Goal: Task Accomplishment & Management: Complete application form

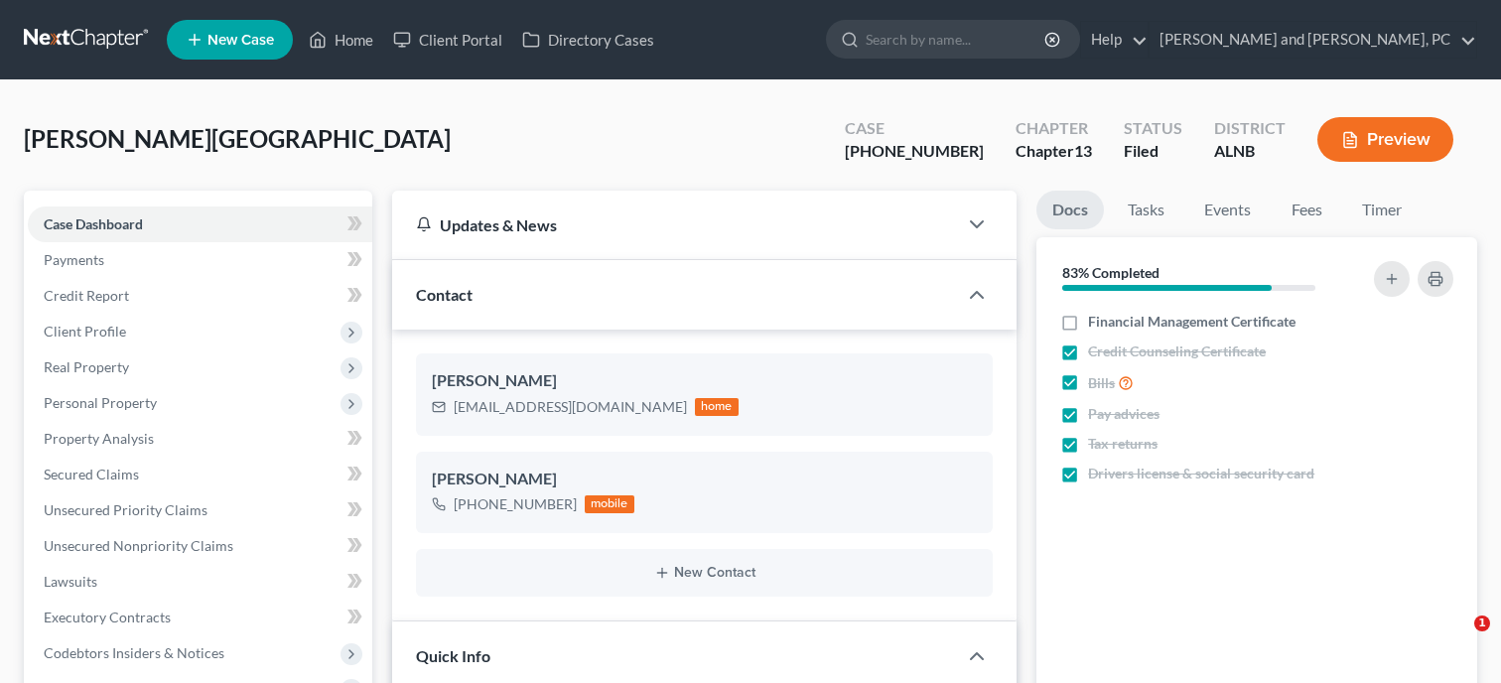
select select "6"
select select "1"
select select "0"
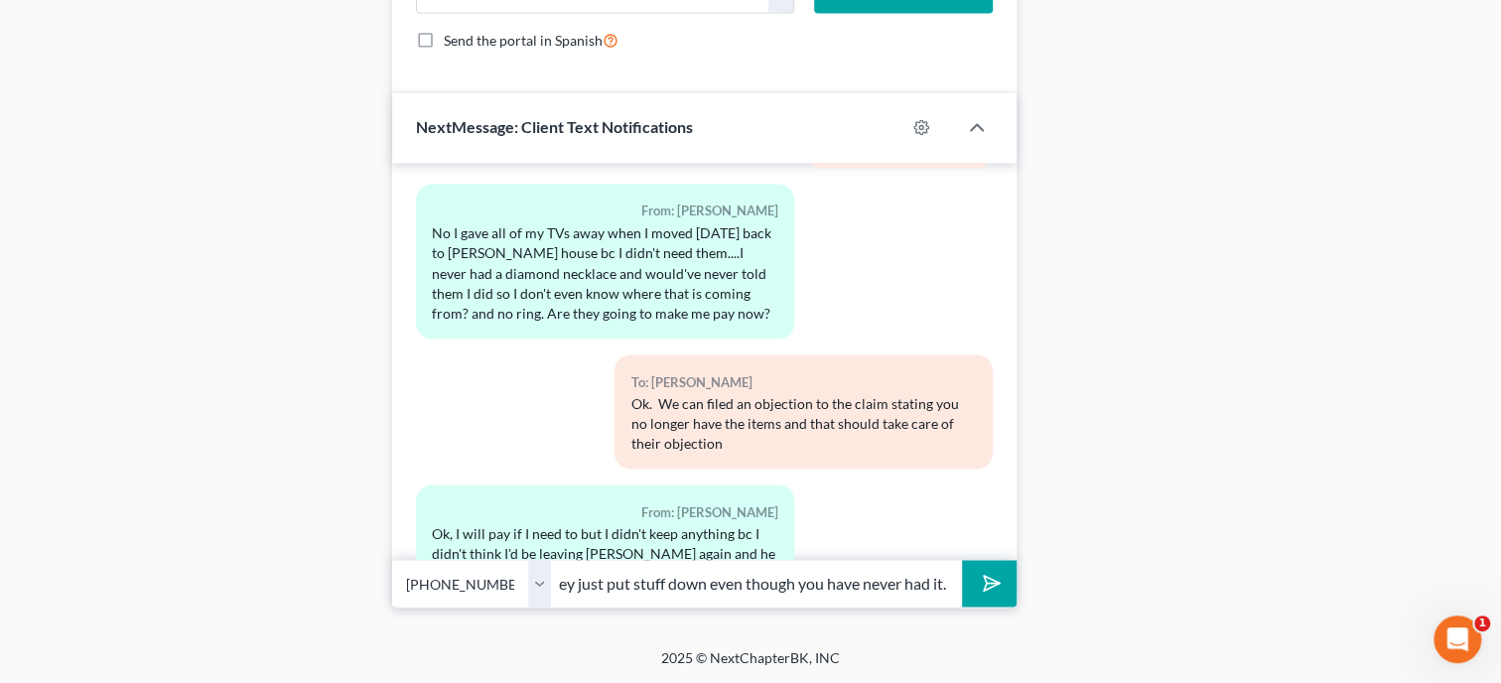
scroll to position [0, 128]
type input "Ok. Sometimes they just put stuff down even though you have never had it."
click at [962, 560] on button "submit" at bounding box center [989, 583] width 55 height 47
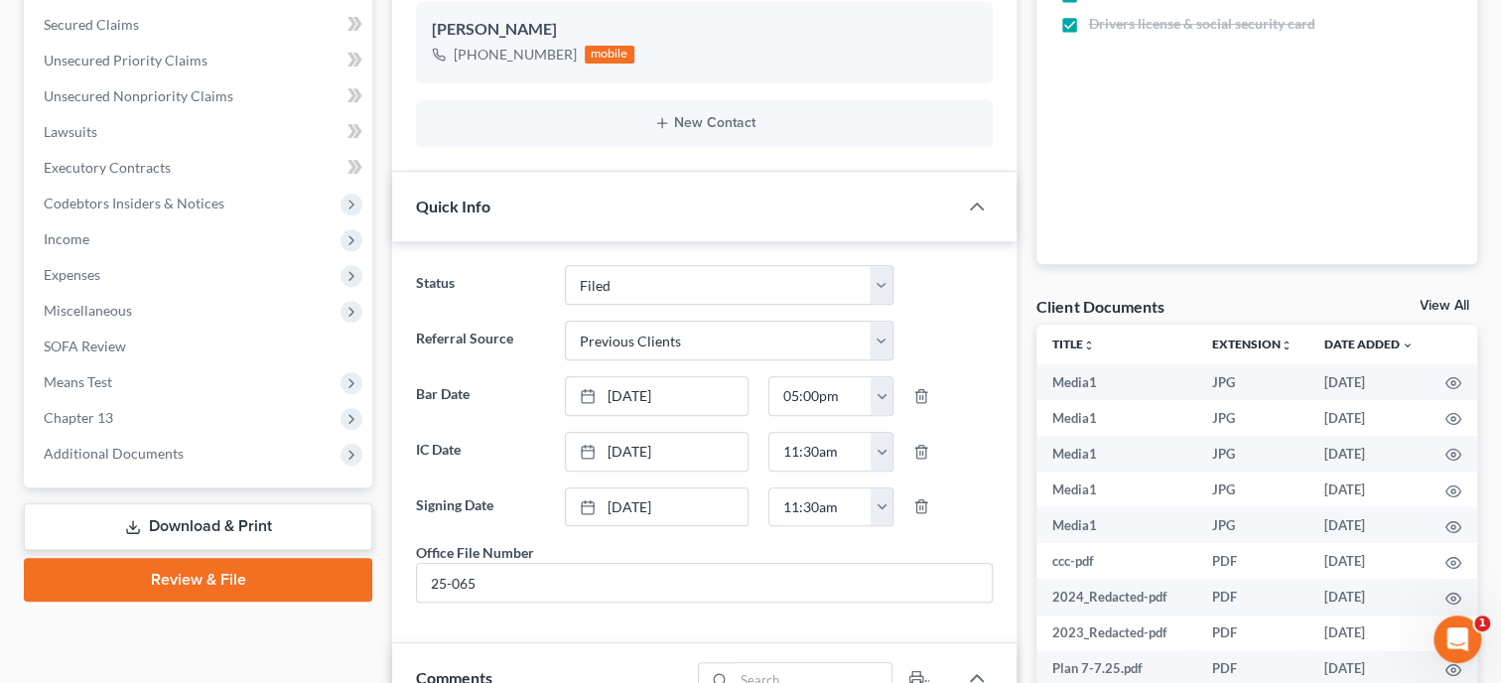
scroll to position [0, 0]
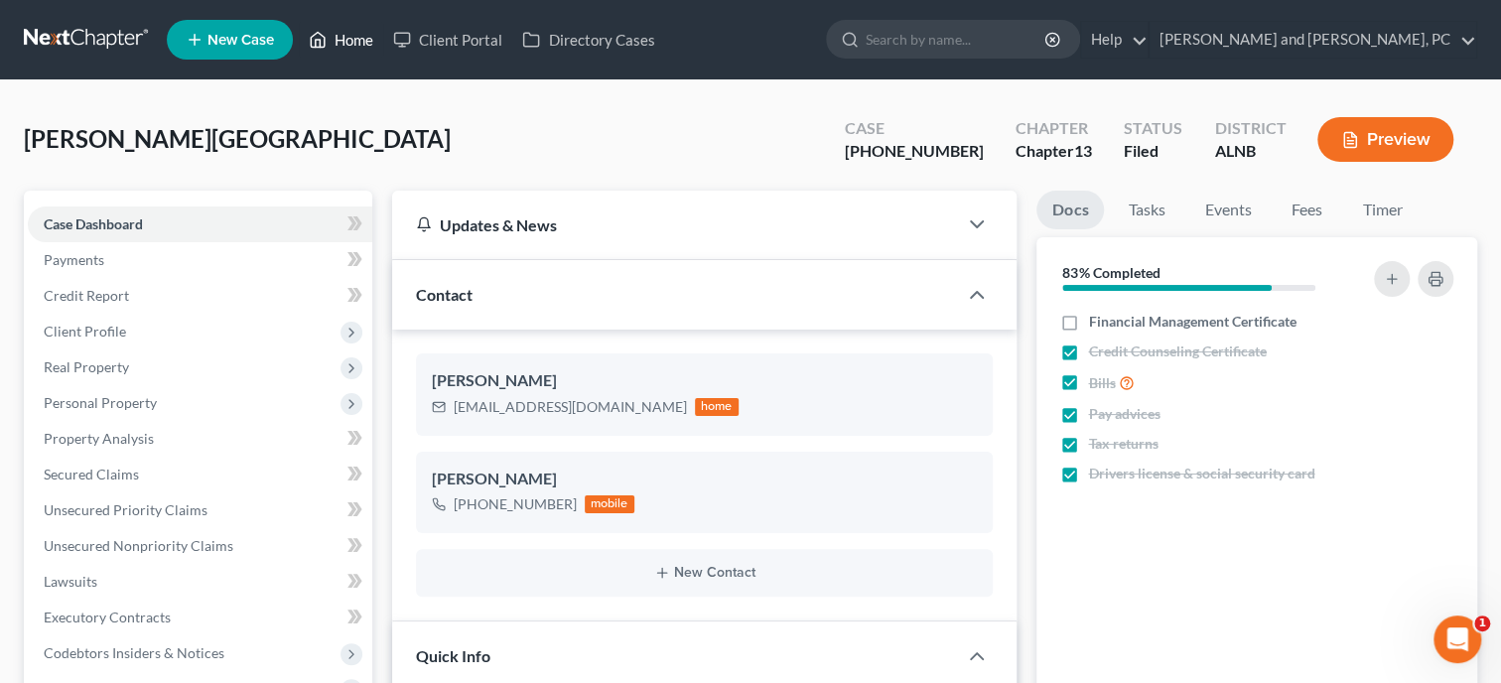
click at [356, 34] on link "Home" at bounding box center [341, 40] width 84 height 36
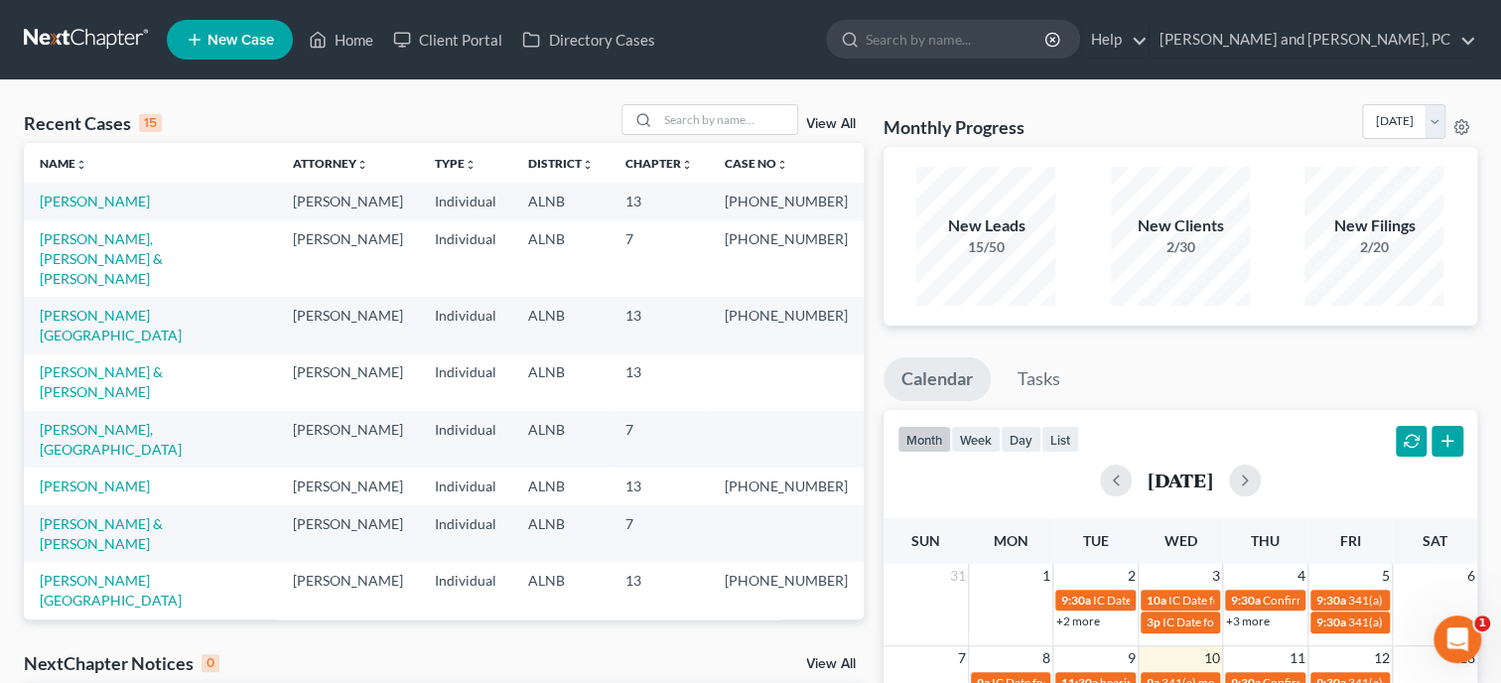
click at [222, 33] on span "New Case" at bounding box center [241, 40] width 67 height 15
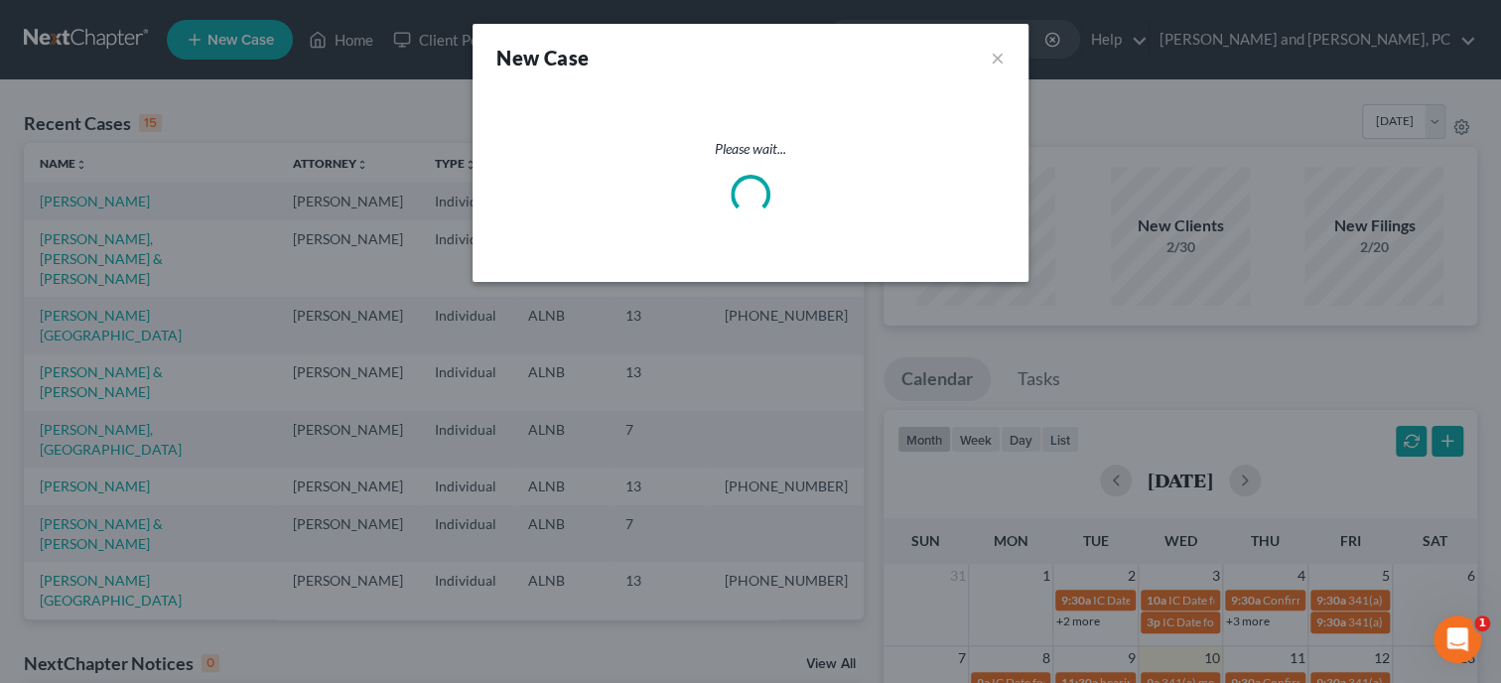
select select "1"
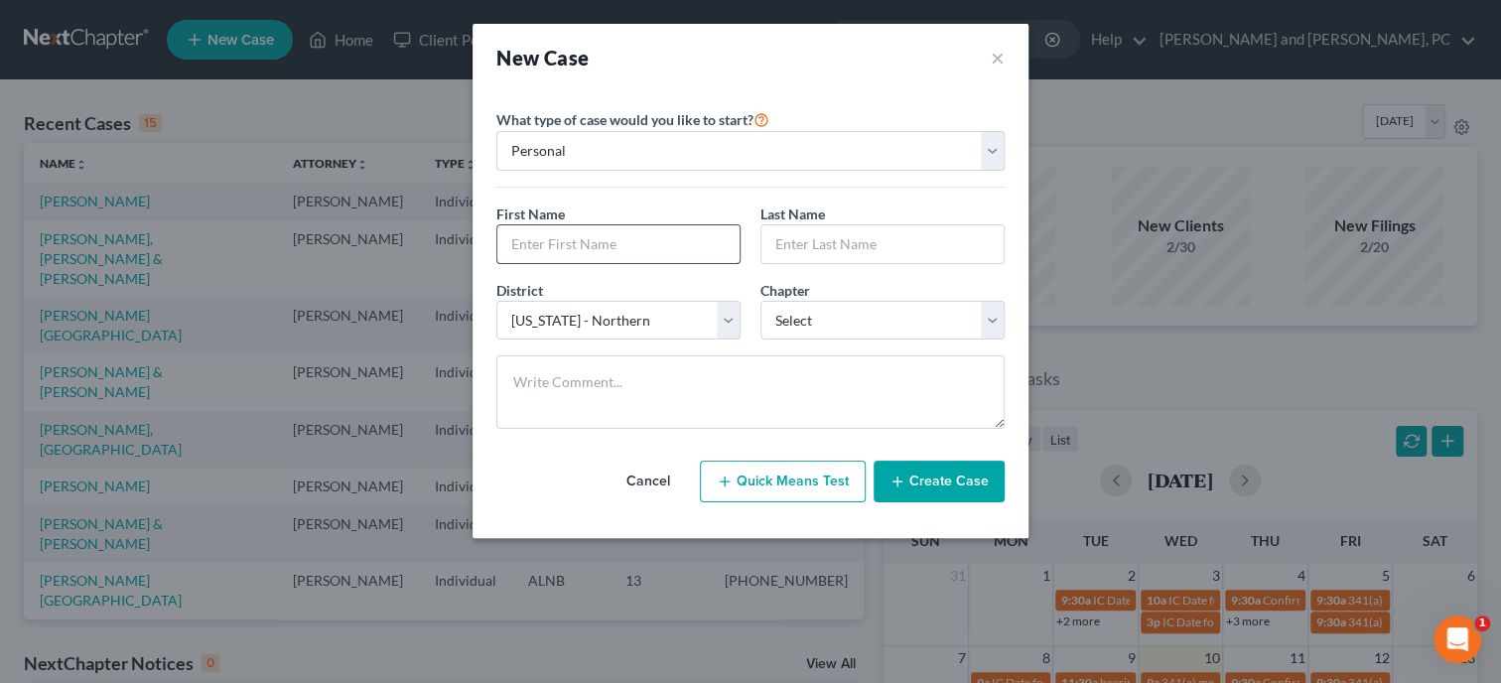
click at [608, 245] on input "text" at bounding box center [618, 244] width 242 height 38
type input "[PERSON_NAME]"
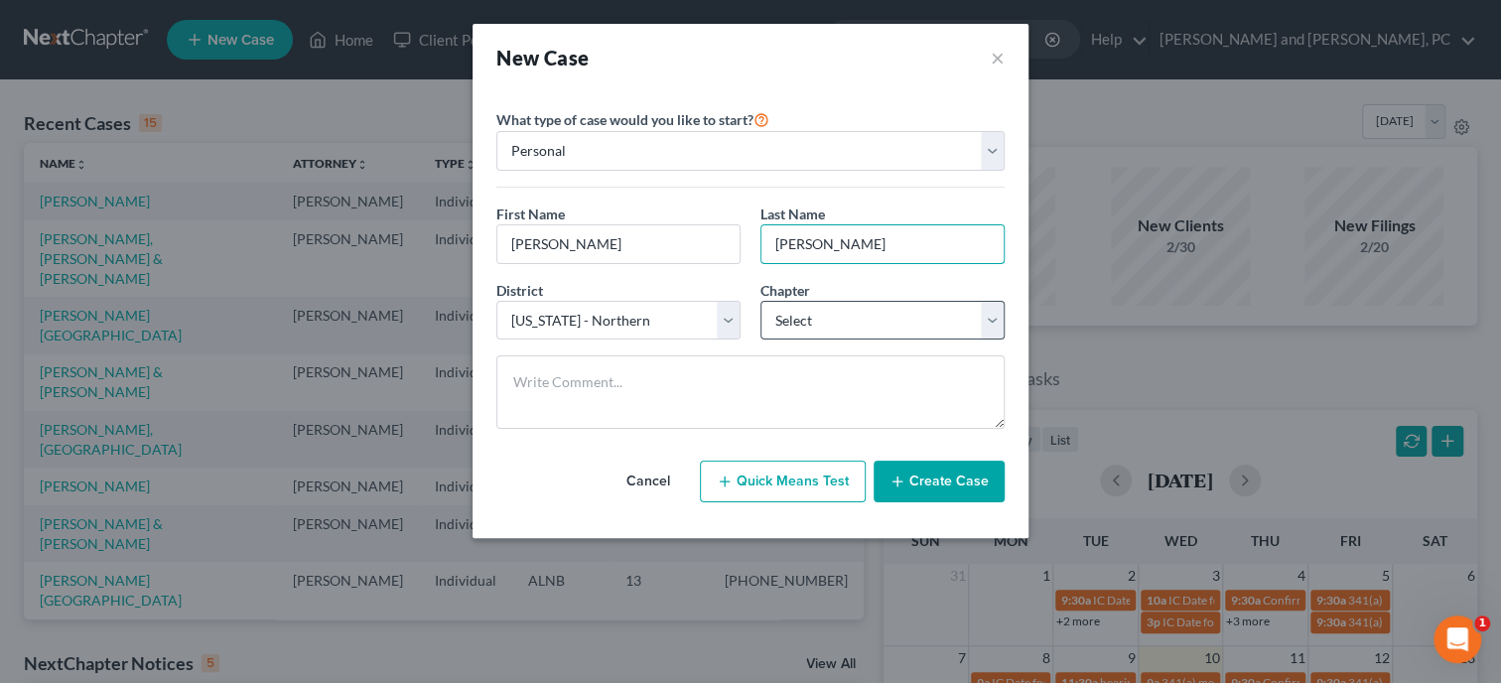
type input "[PERSON_NAME]"
select select "0"
click option "7" at bounding box center [0, 0] width 0 height 0
click at [914, 492] on button "Create Case" at bounding box center [939, 482] width 131 height 42
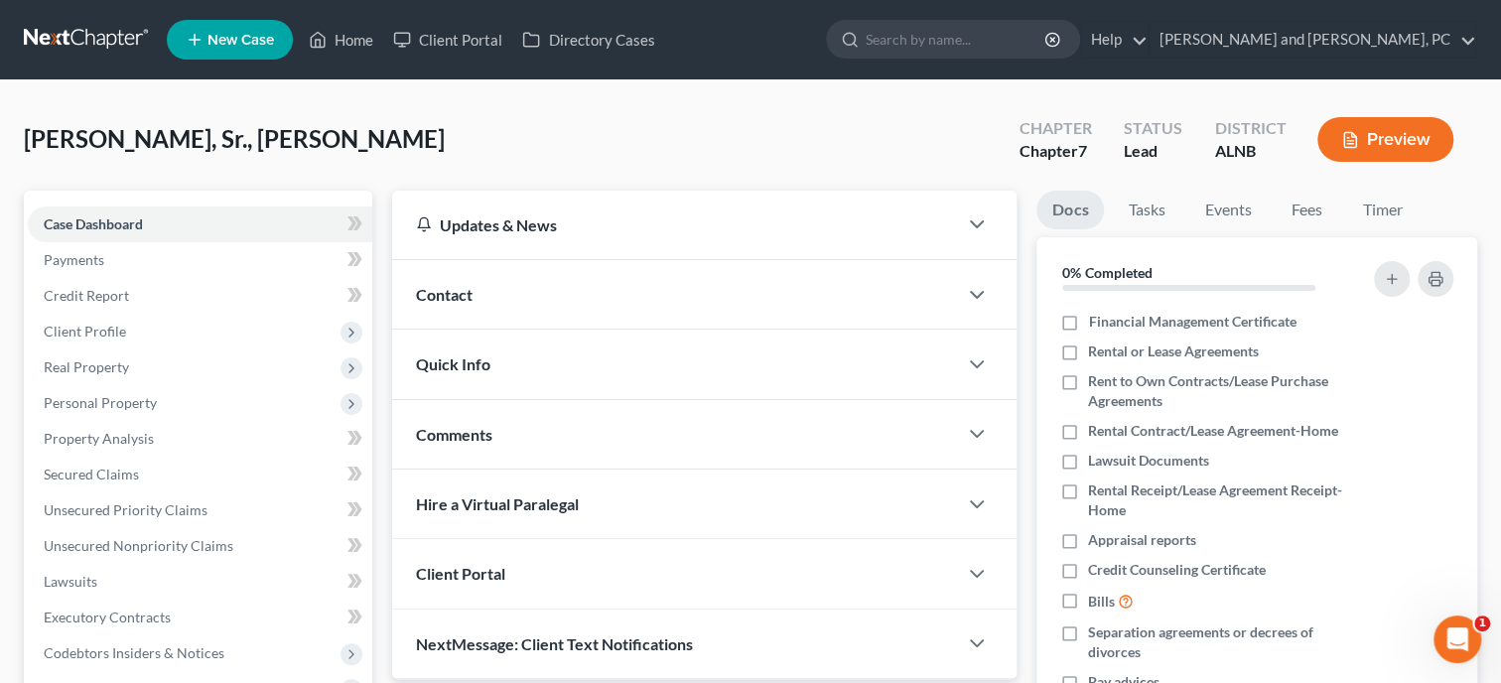
click at [577, 299] on div "Contact" at bounding box center [674, 294] width 565 height 69
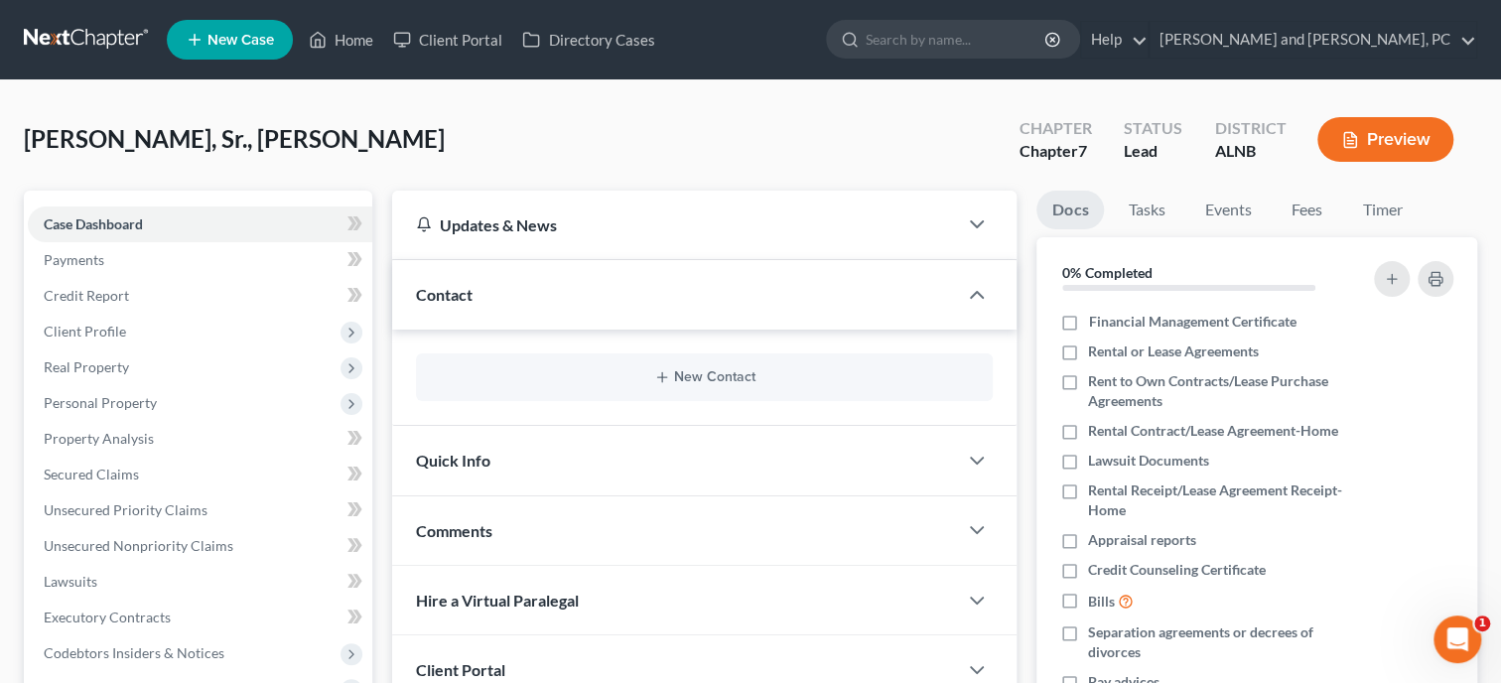
click at [714, 387] on div "New Contact" at bounding box center [704, 377] width 577 height 48
click at [723, 377] on button "New Contact" at bounding box center [704, 377] width 545 height 16
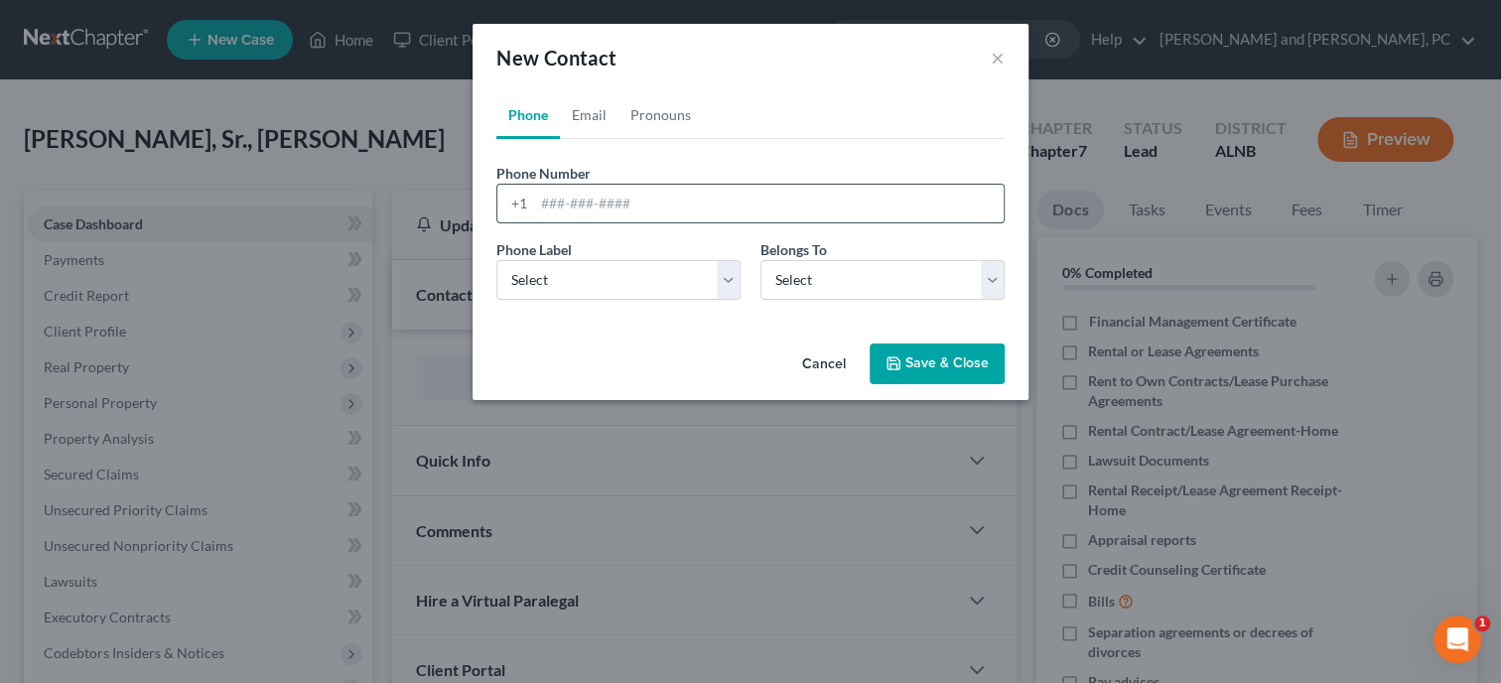
click at [613, 210] on input "tel" at bounding box center [769, 204] width 470 height 38
type input "2568462106"
click at [496, 260] on select "Select Mobile Home Work Other" at bounding box center [618, 280] width 244 height 40
select select "0"
click option "Mobile" at bounding box center [0, 0] width 0 height 0
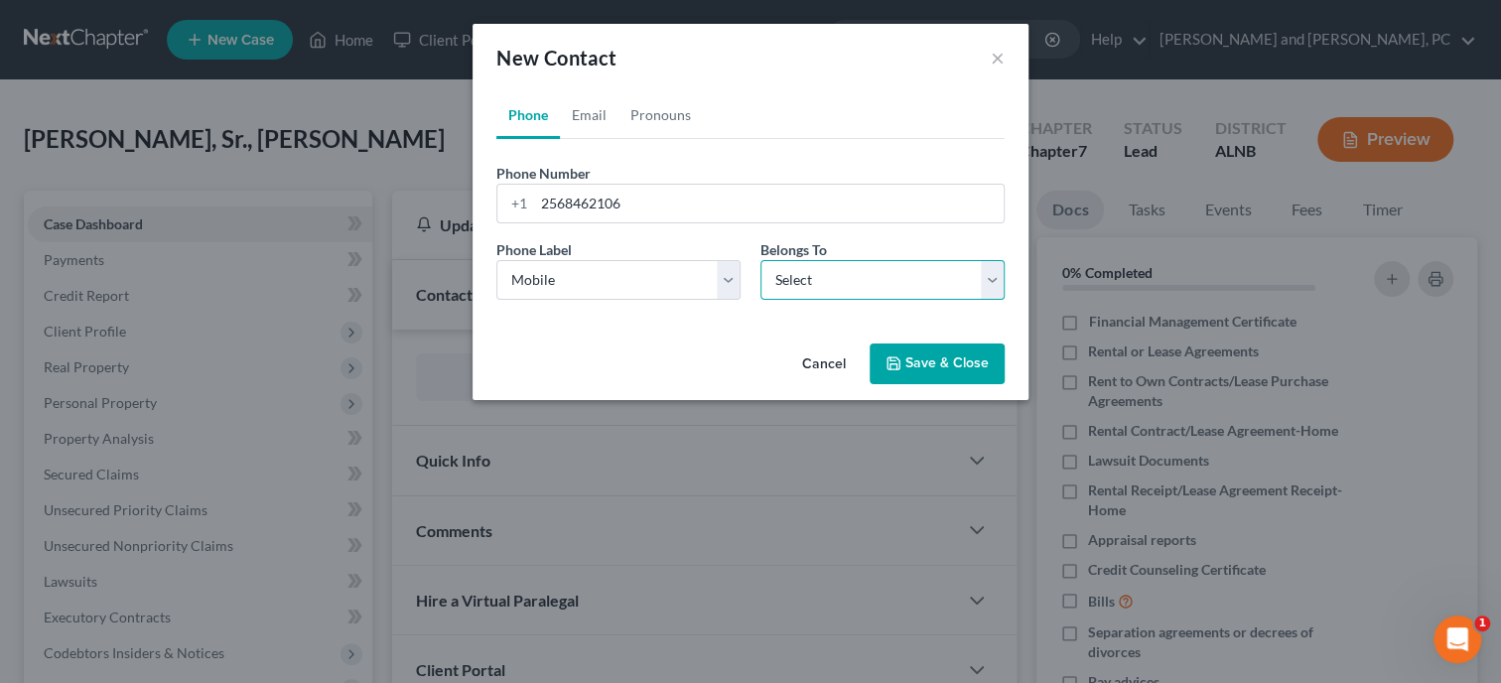
click at [761, 260] on select "Select Client Other" at bounding box center [883, 280] width 244 height 40
select select "0"
click option "Client" at bounding box center [0, 0] width 0 height 0
select select "0"
click at [580, 118] on link "Email" at bounding box center [589, 115] width 59 height 48
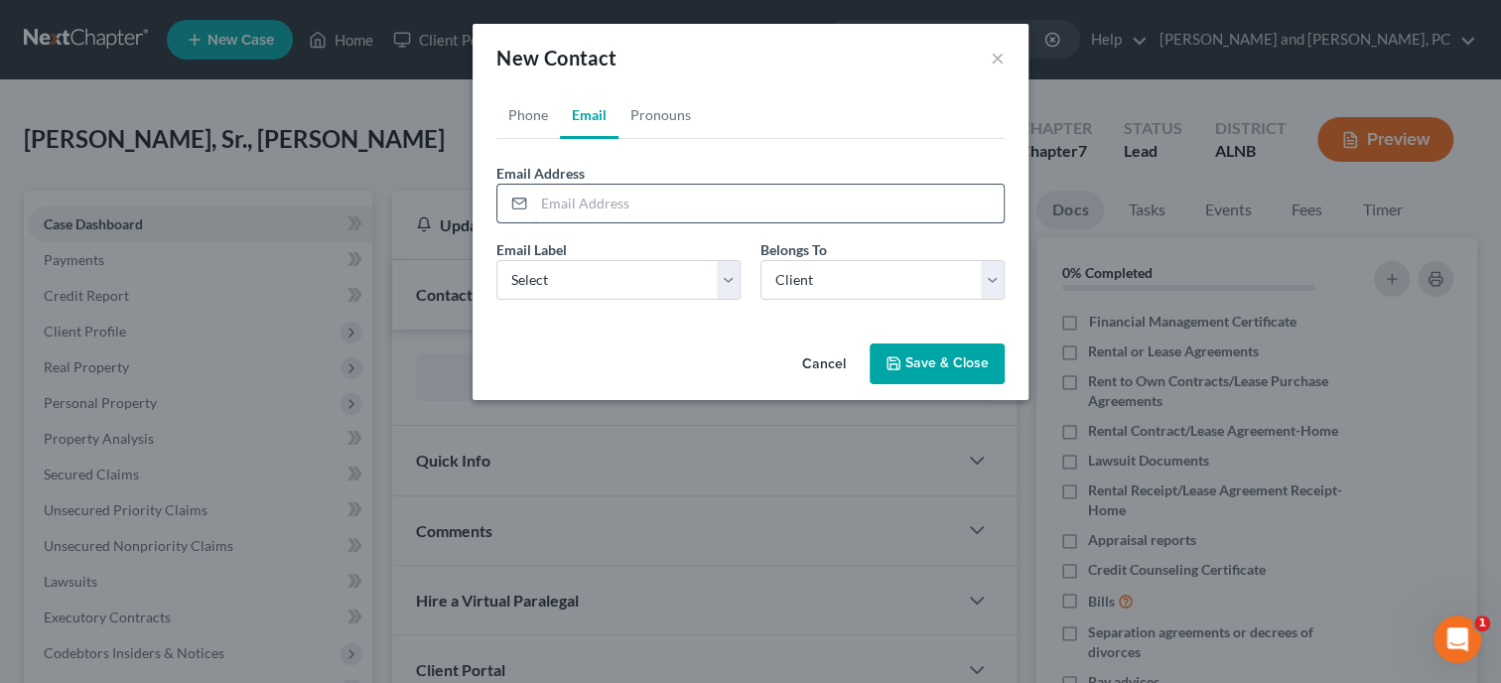
click at [560, 199] on input "email" at bounding box center [769, 204] width 470 height 38
type input "[EMAIL_ADDRESS][DOMAIN_NAME]"
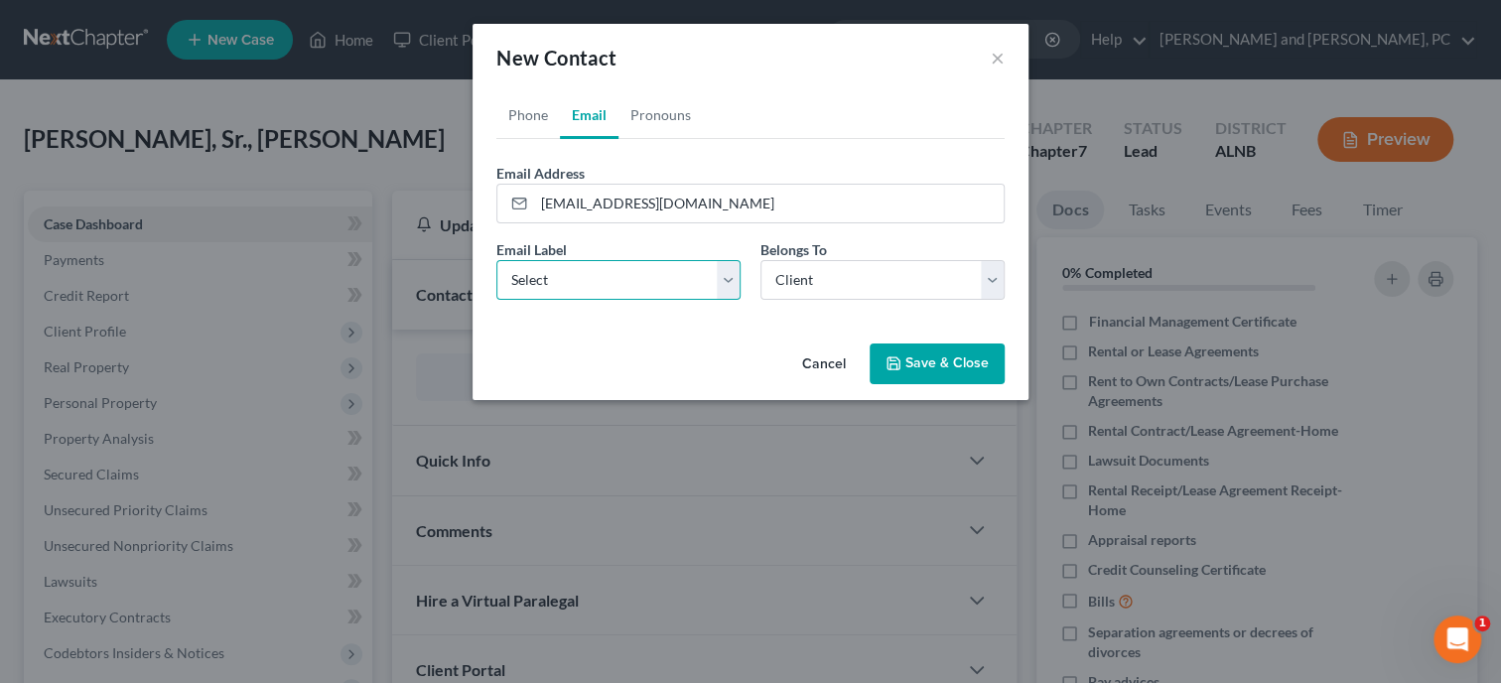
select select "0"
click option "Home" at bounding box center [0, 0] width 0 height 0
click at [927, 369] on button "Save & Close" at bounding box center [937, 365] width 135 height 42
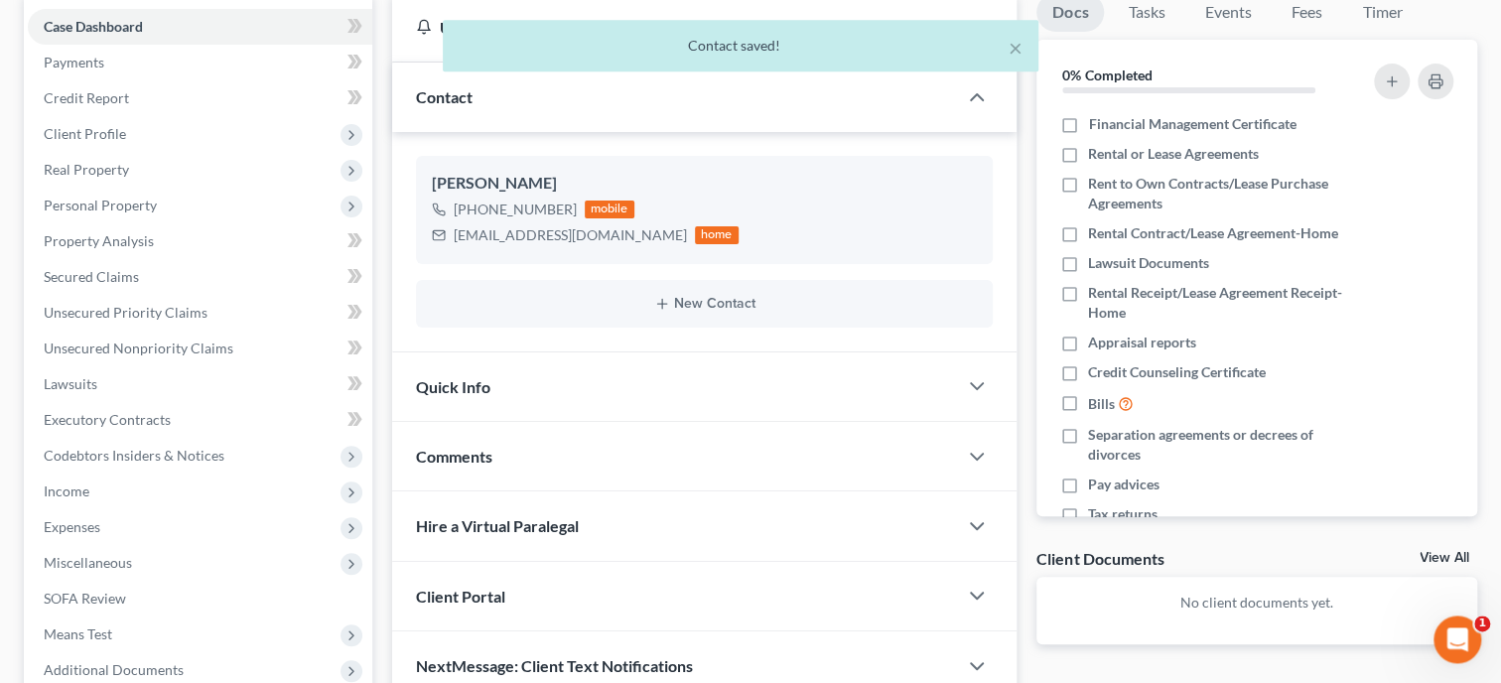
scroll to position [204, 0]
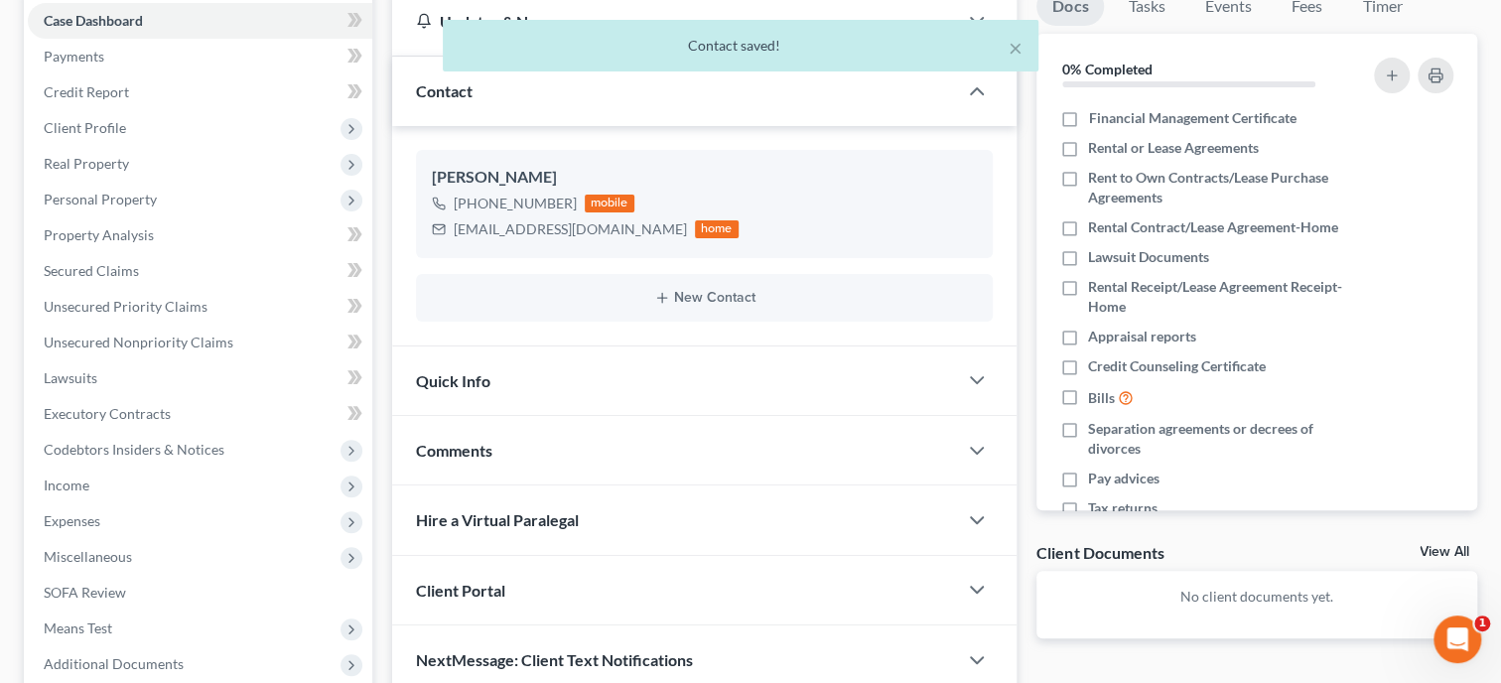
click at [653, 364] on div "Quick Info" at bounding box center [674, 381] width 565 height 69
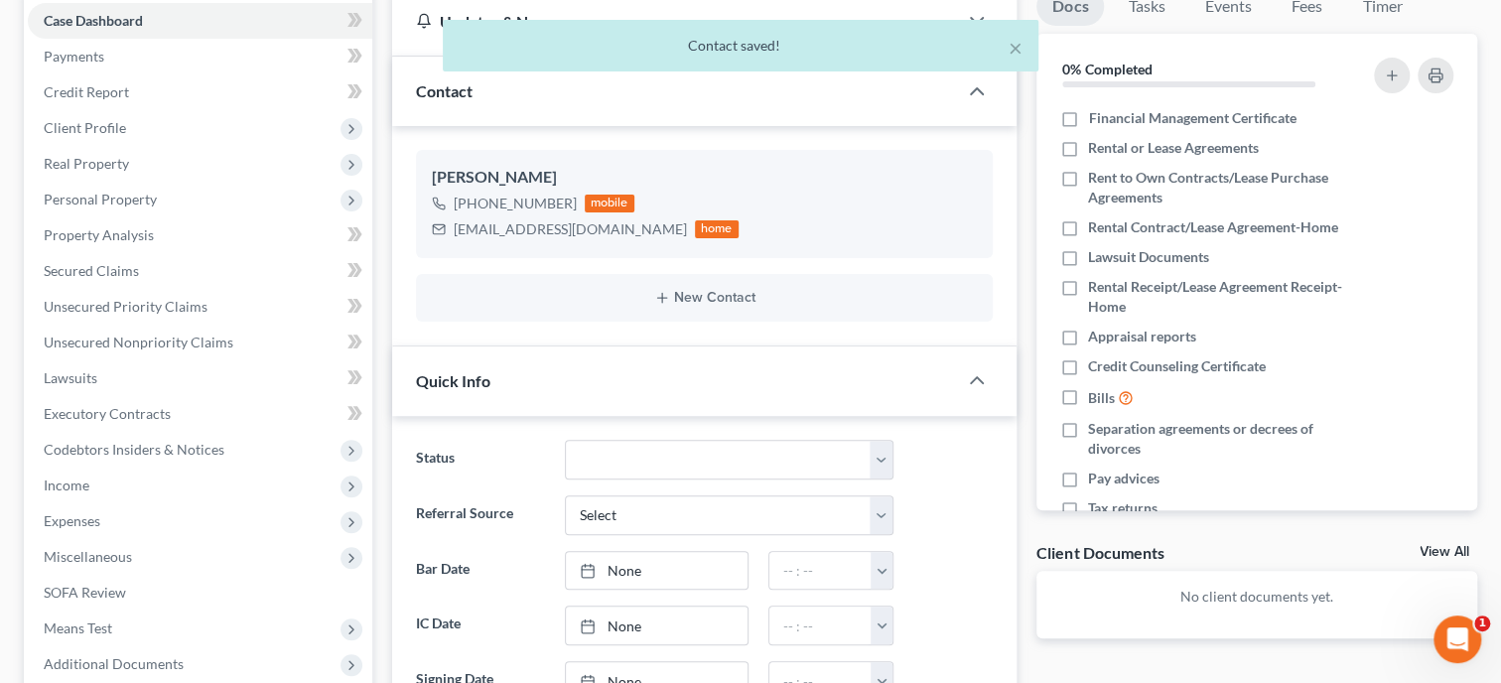
scroll to position [408, 0]
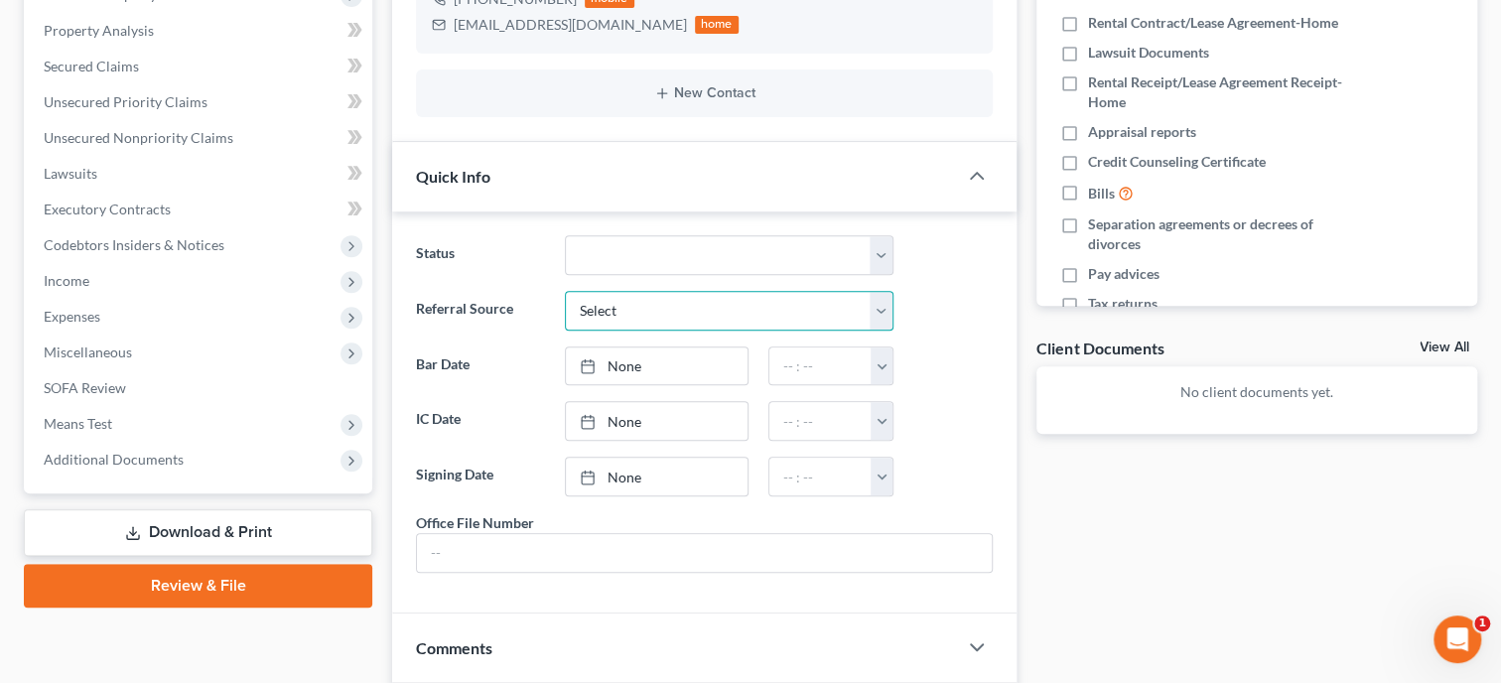
select select "4"
click option "Google Search" at bounding box center [0, 0] width 0 height 0
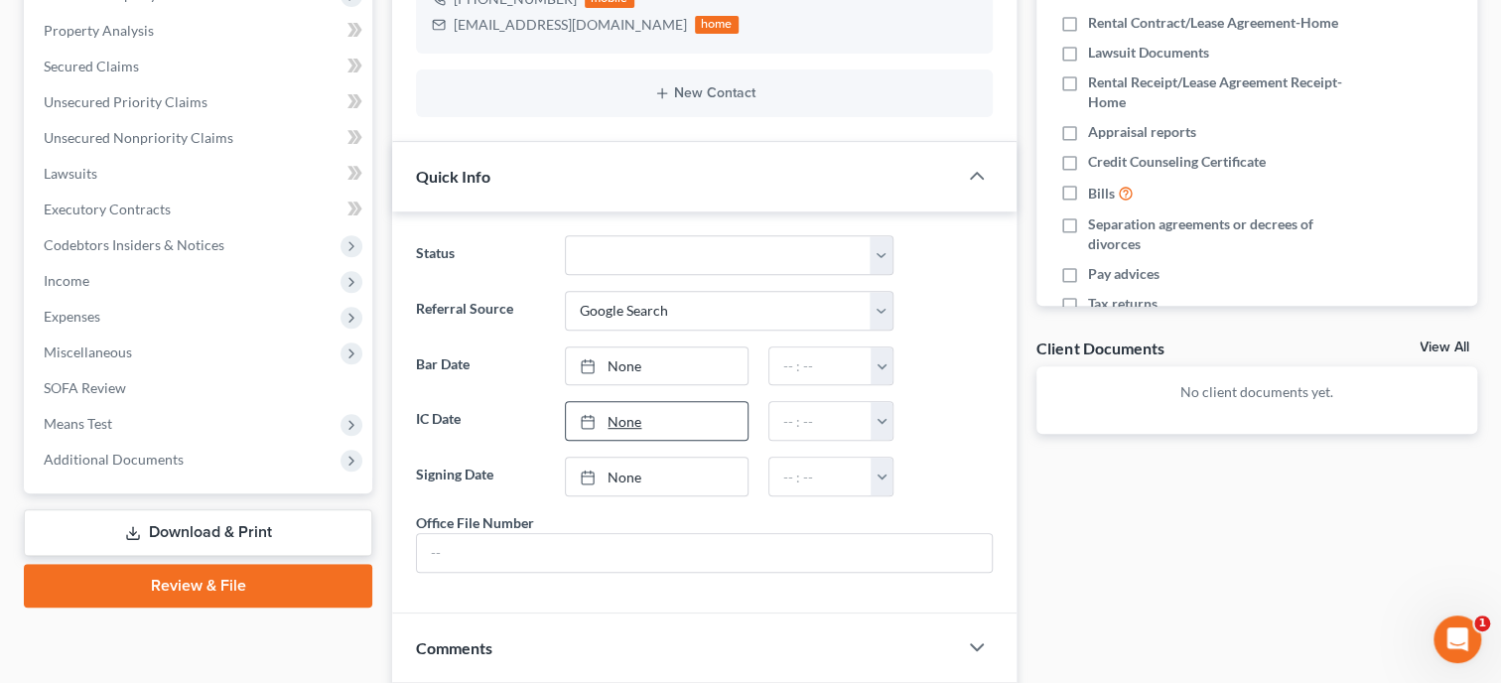
click at [630, 416] on link "None" at bounding box center [657, 421] width 182 height 38
type input "[DATE]"
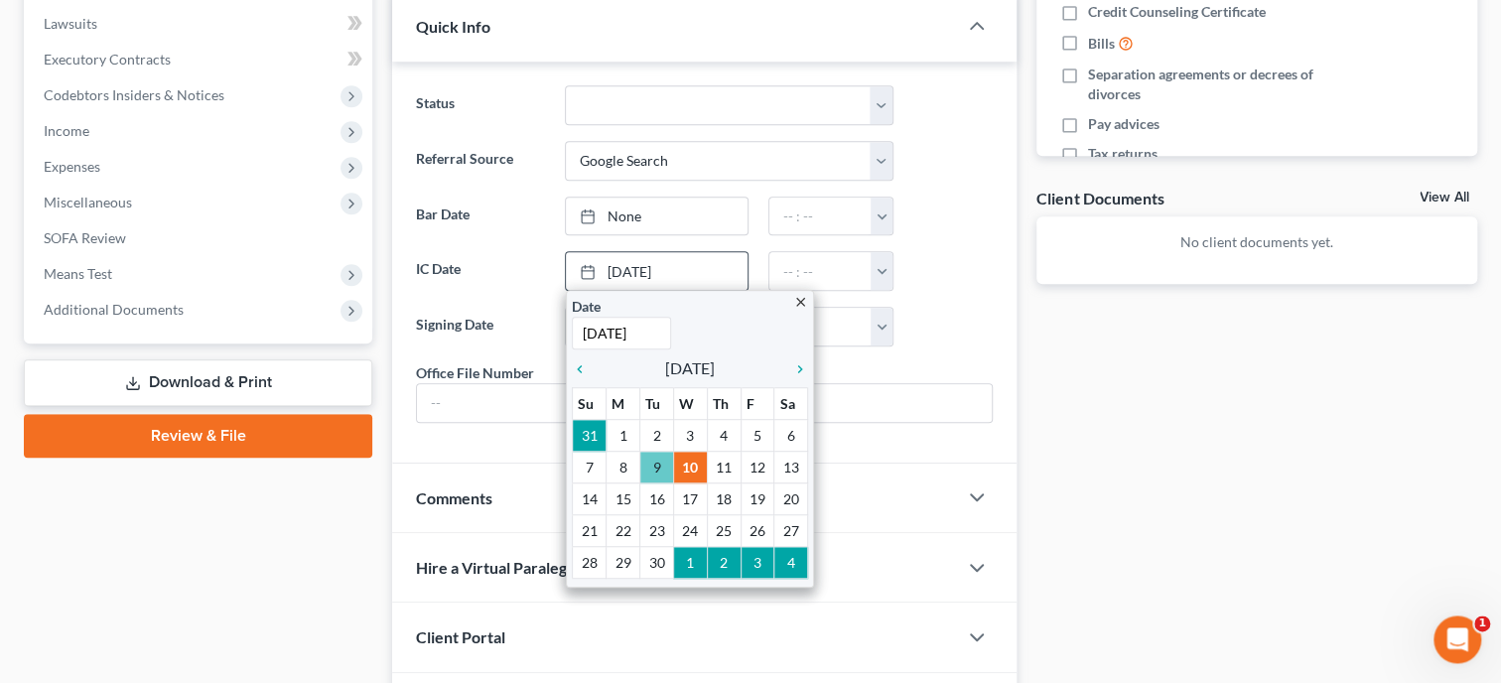
scroll to position [613, 0]
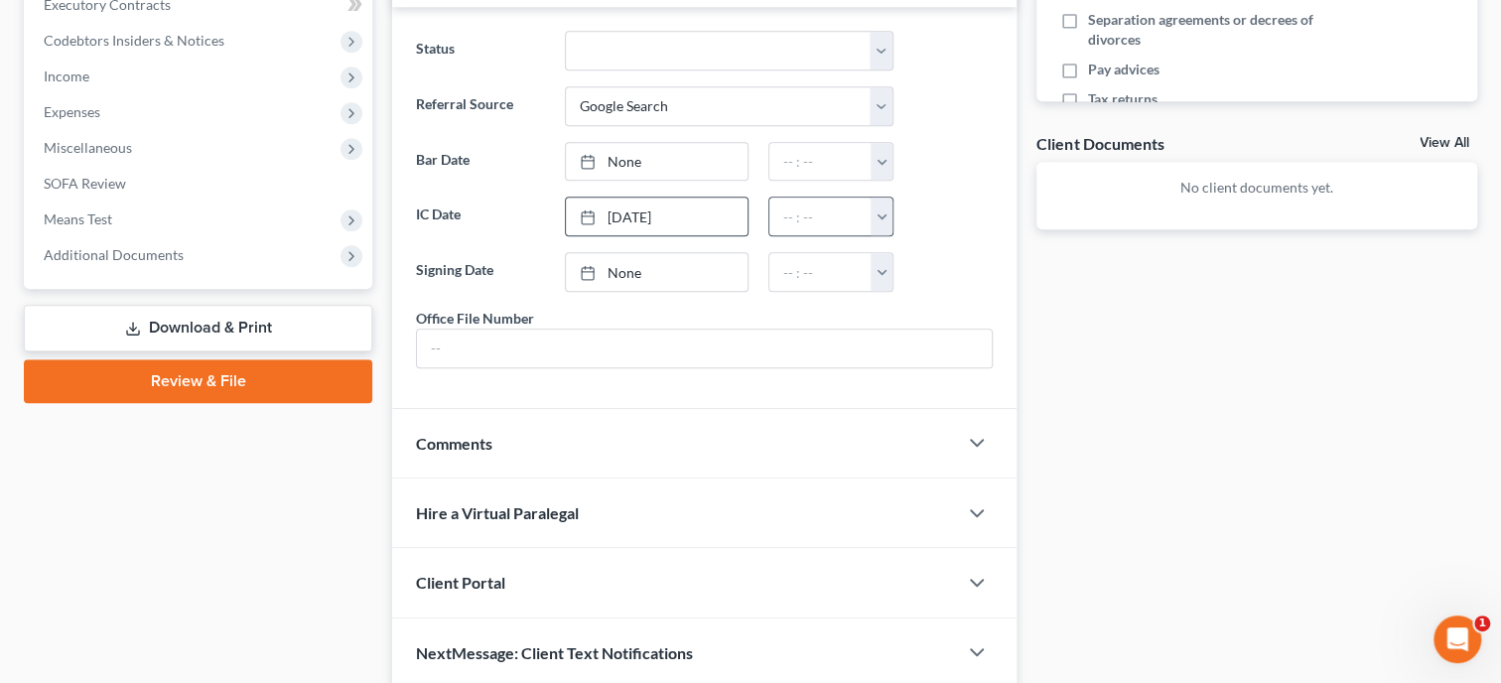
click at [877, 219] on button "button" at bounding box center [882, 217] width 22 height 38
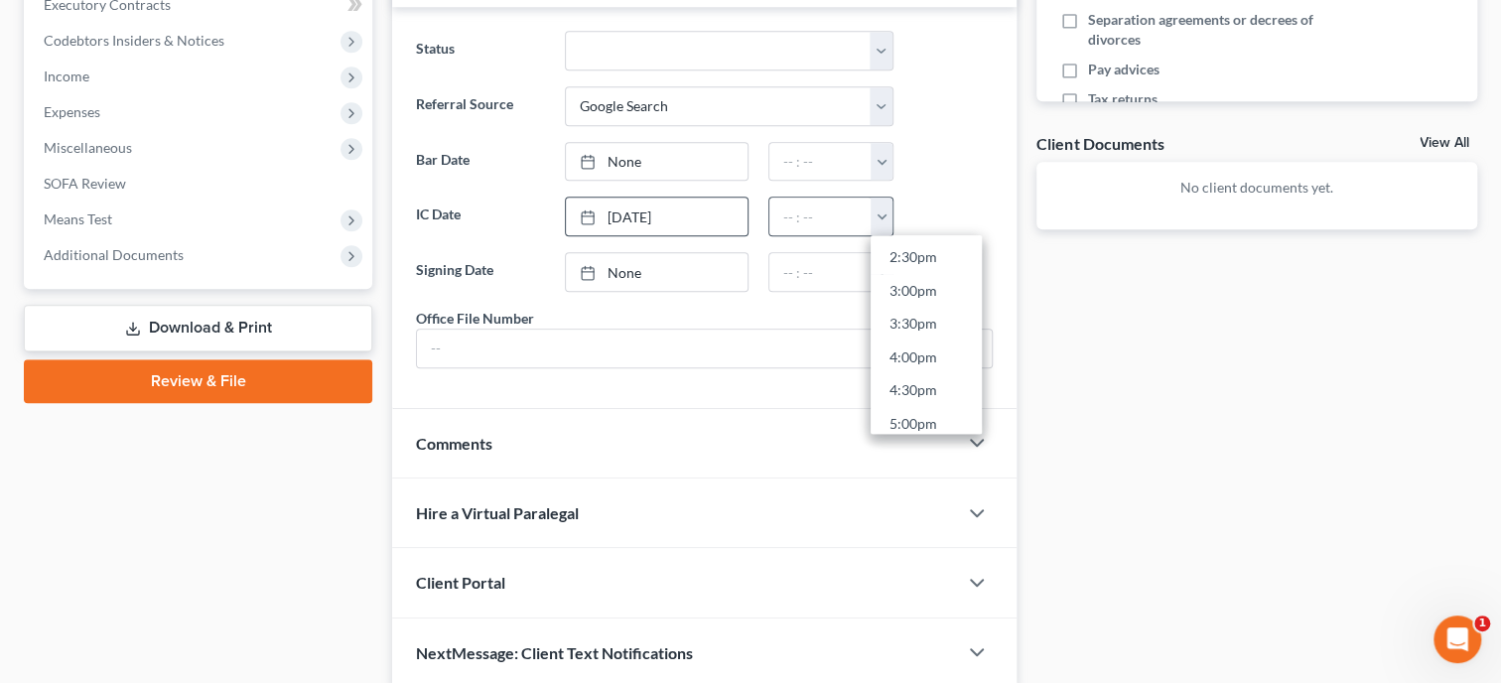
scroll to position [1007, 0]
click at [902, 320] on link "4:00pm" at bounding box center [926, 321] width 111 height 34
type input "4:00pm"
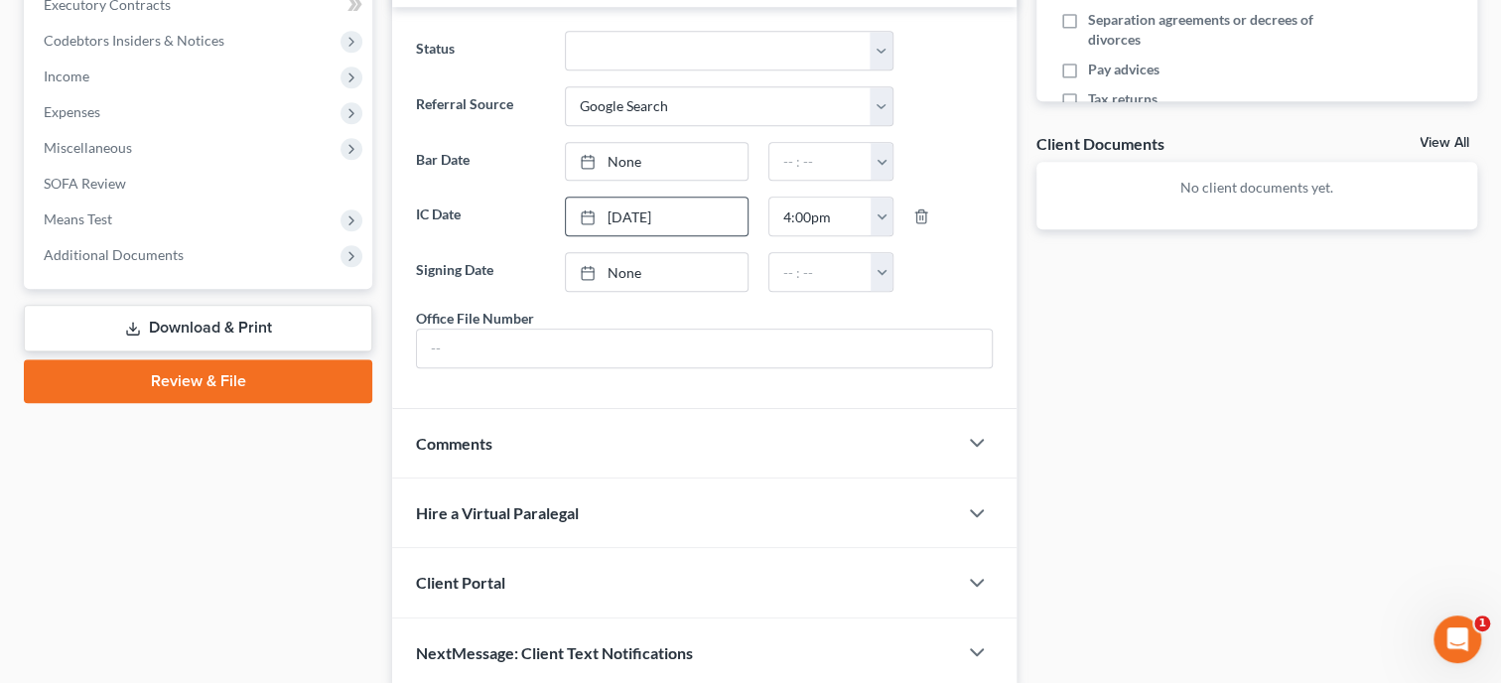
scroll to position [709, 0]
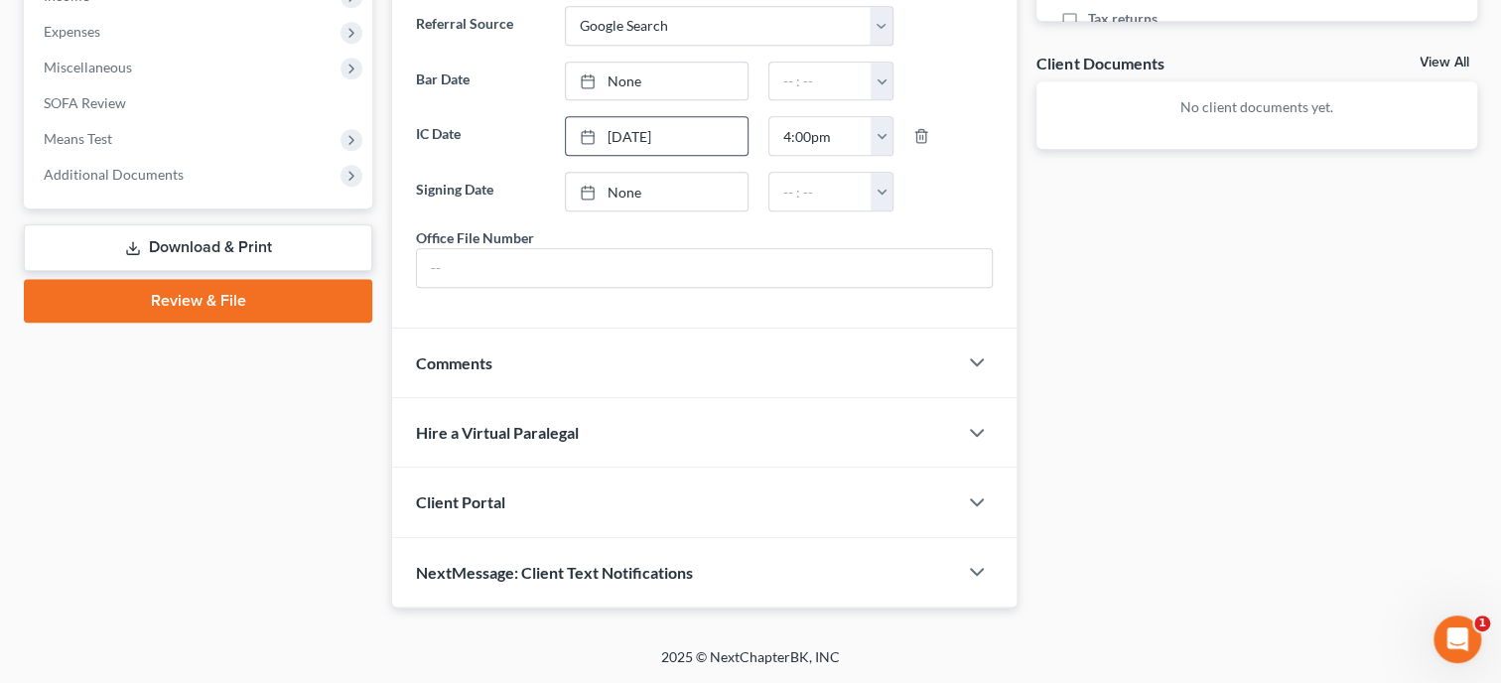
click at [652, 507] on div "Client Portal" at bounding box center [674, 502] width 565 height 69
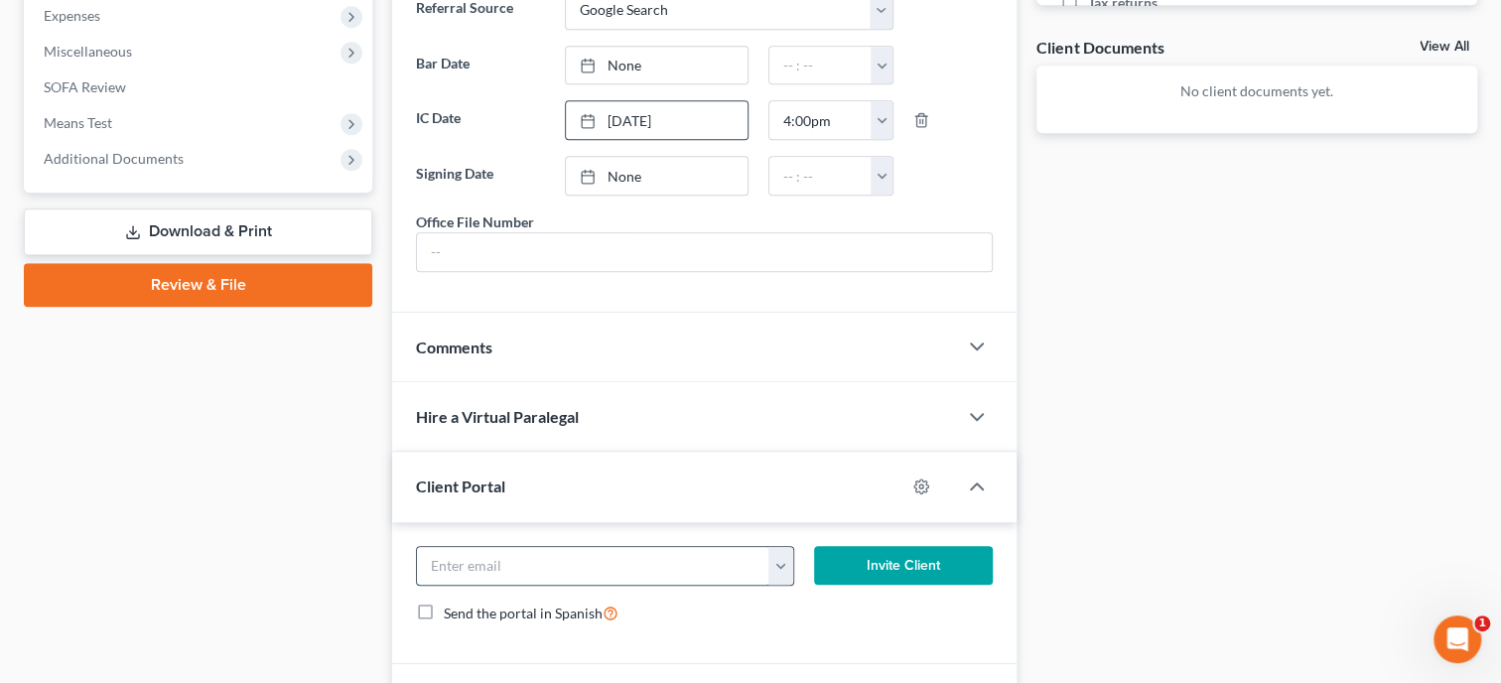
click at [652, 585] on input "email" at bounding box center [593, 566] width 352 height 38
type input "[EMAIL_ADDRESS][DOMAIN_NAME]"
click at [912, 586] on button "Invite Client" at bounding box center [903, 566] width 179 height 40
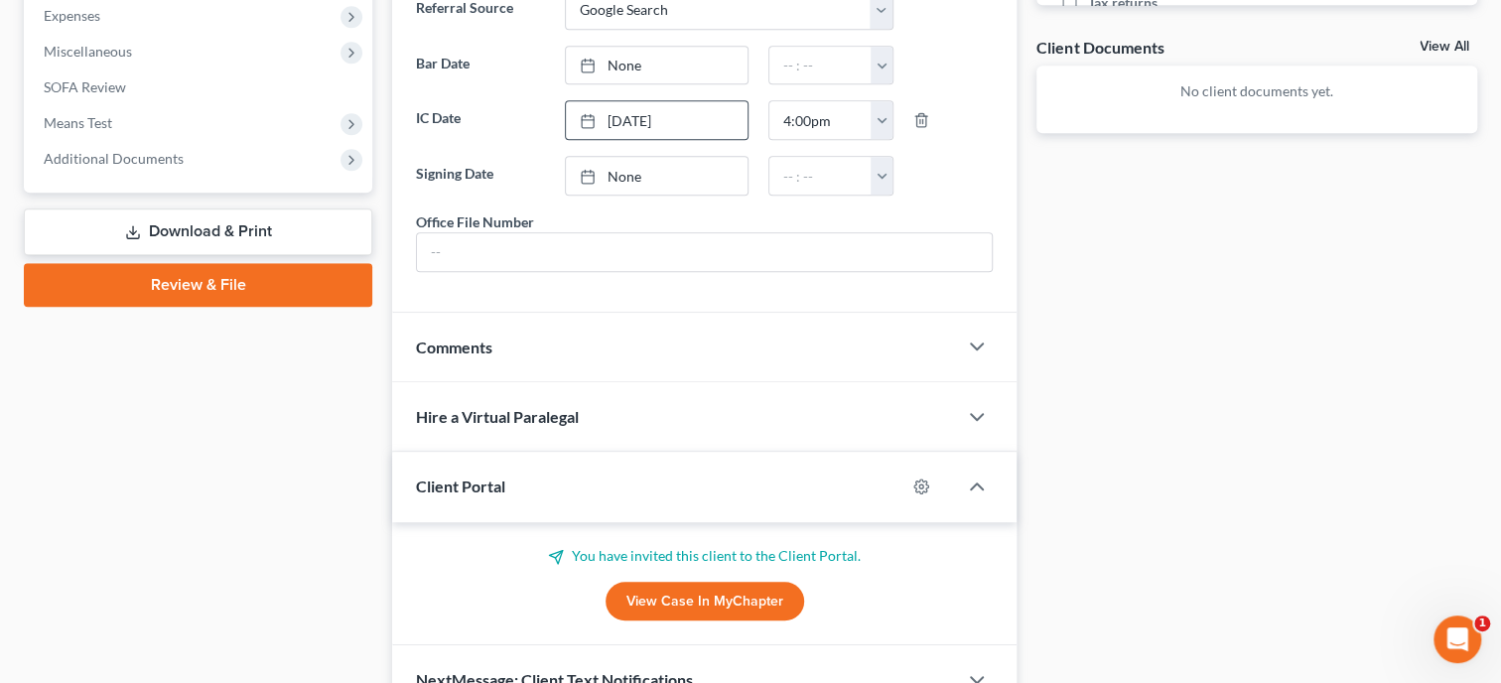
scroll to position [832, 0]
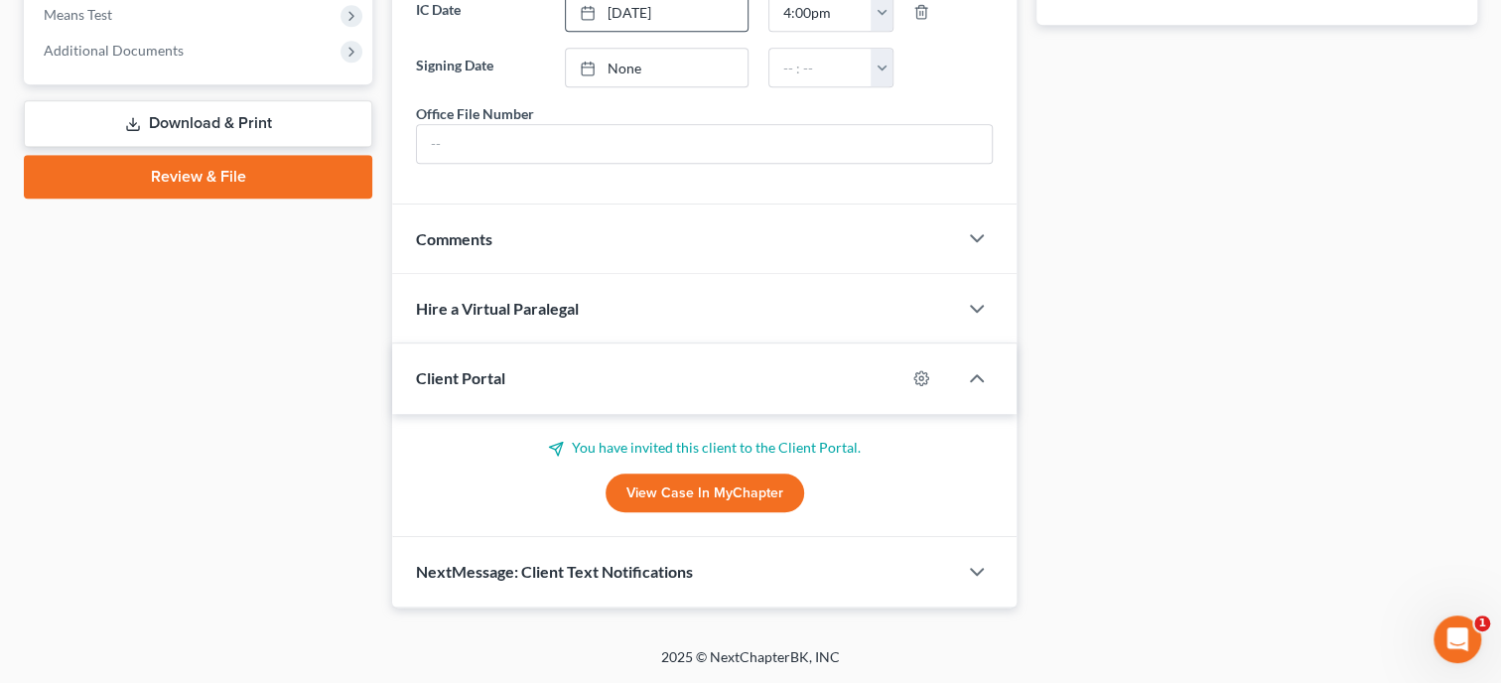
click at [627, 568] on span "NextMessage: Client Text Notifications" at bounding box center [554, 571] width 277 height 19
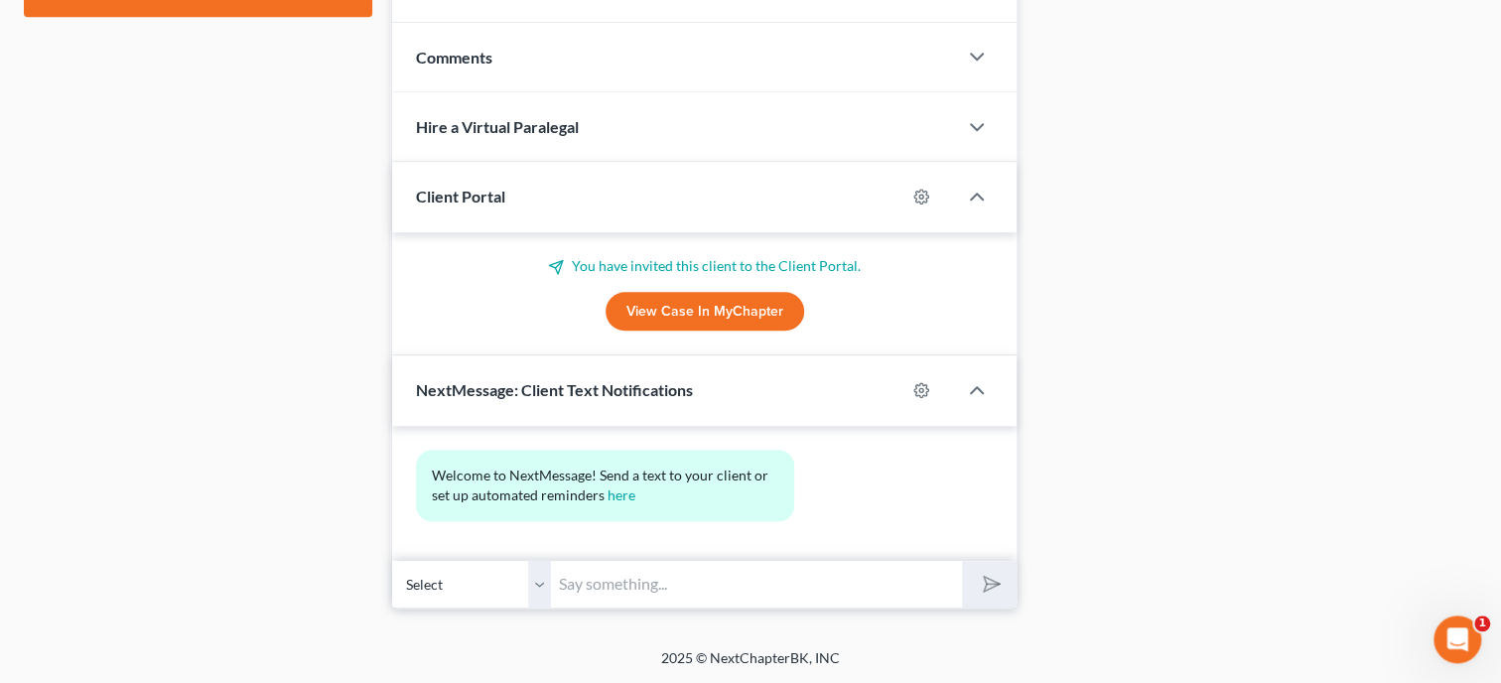
scroll to position [1015, 0]
click at [627, 568] on input "text" at bounding box center [756, 583] width 411 height 49
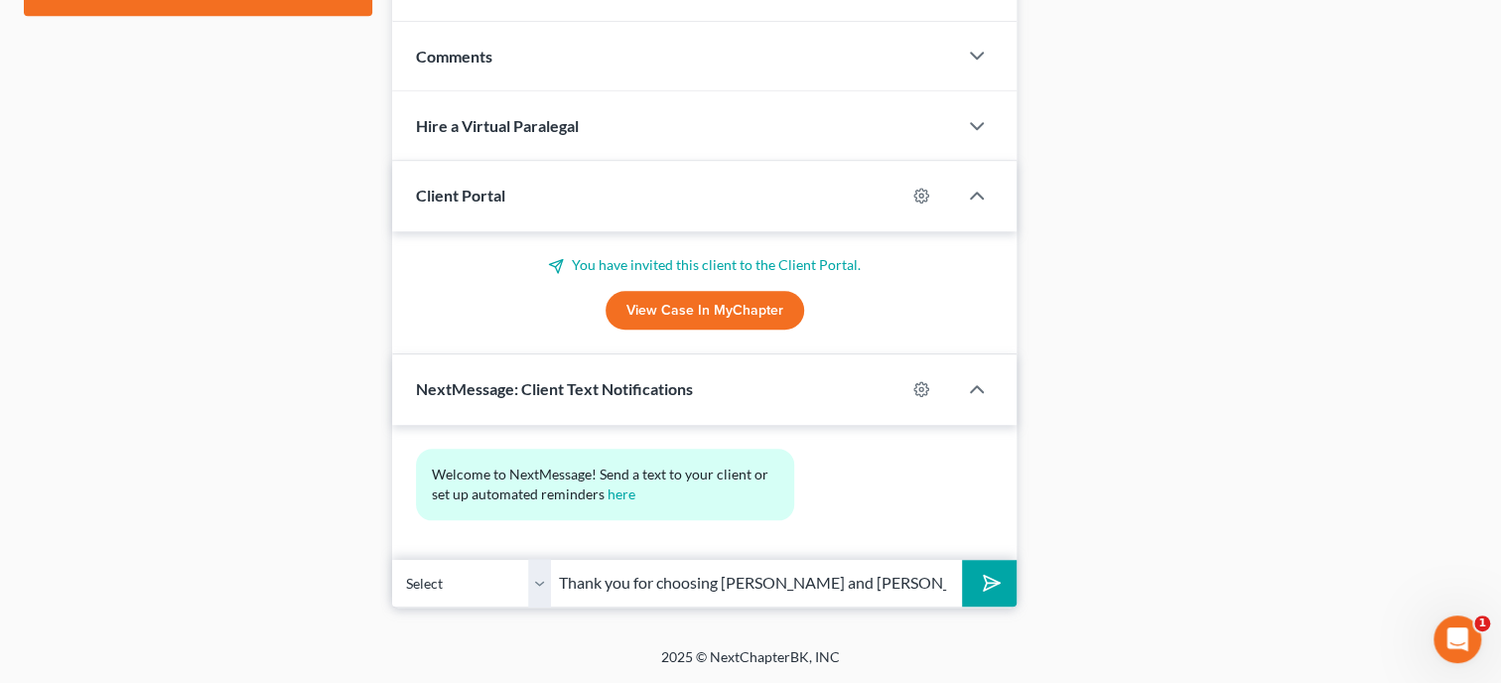
scroll to position [0, 502]
type input "Thank you for choosing [PERSON_NAME] and [PERSON_NAME], P.C. If you have any qu…"
click at [998, 569] on button "submit" at bounding box center [989, 583] width 55 height 47
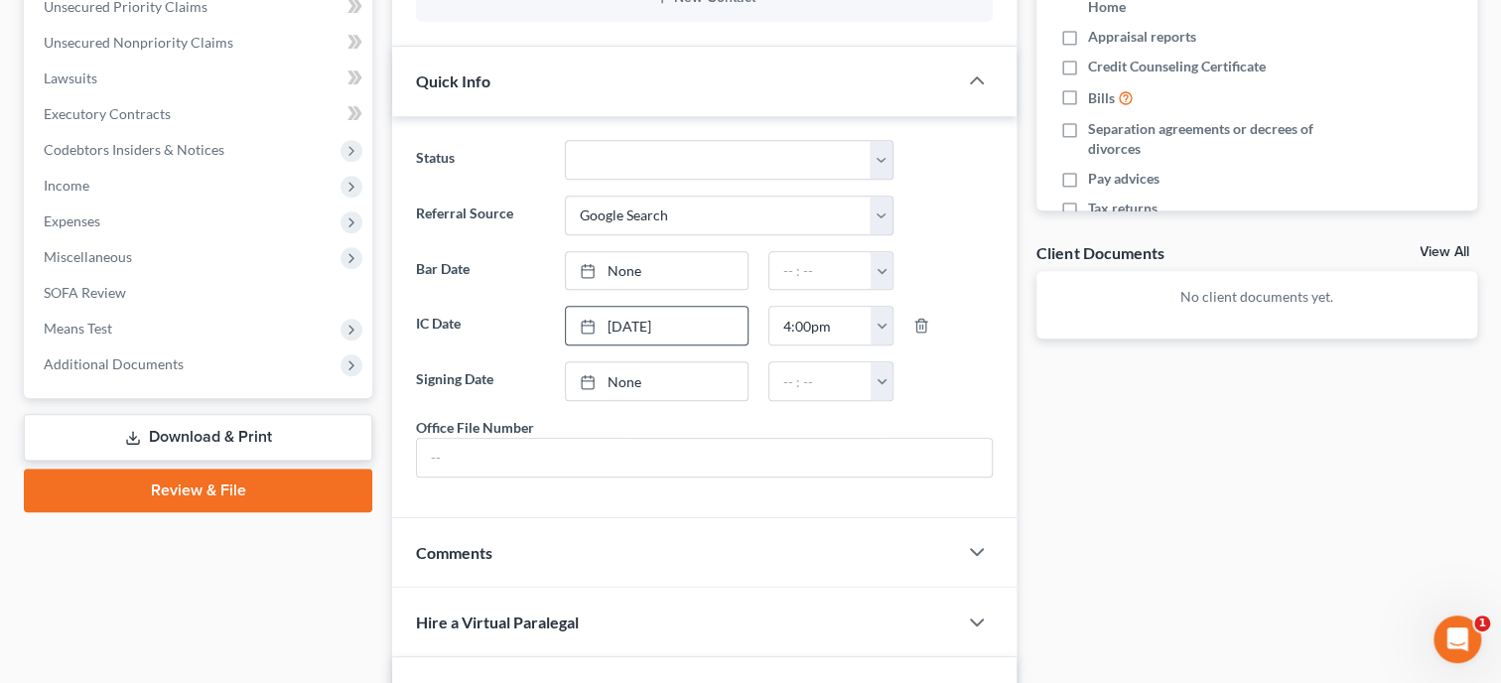
scroll to position [0, 0]
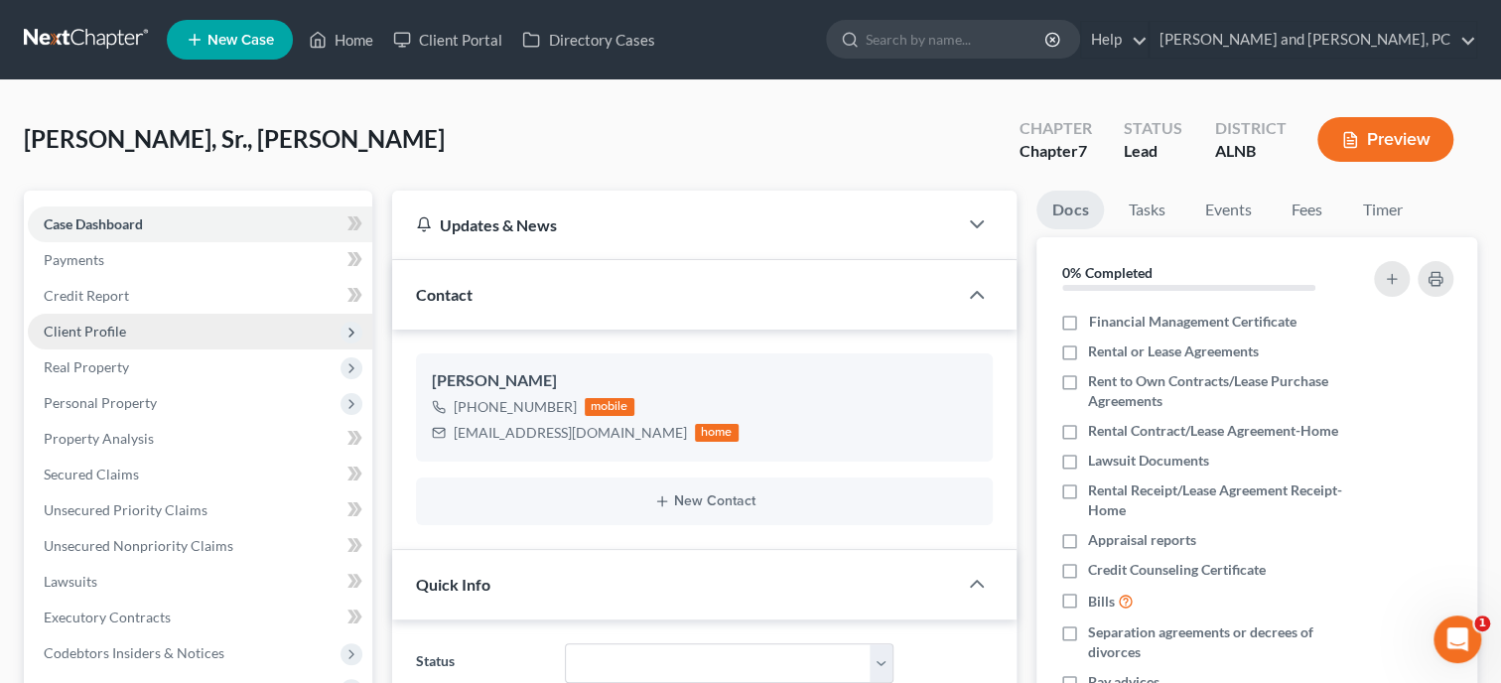
click at [92, 336] on span "Client Profile" at bounding box center [85, 331] width 82 height 17
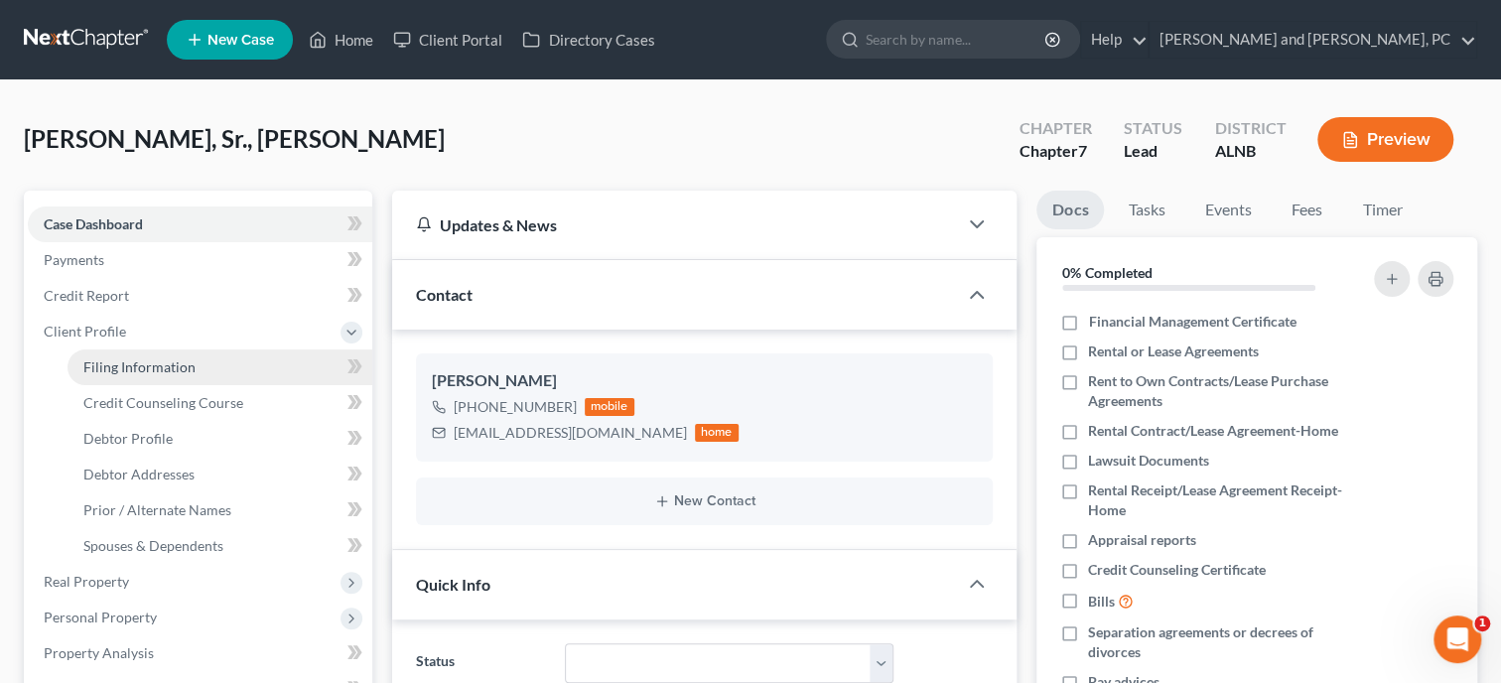
click at [130, 367] on span "Filing Information" at bounding box center [139, 366] width 112 height 17
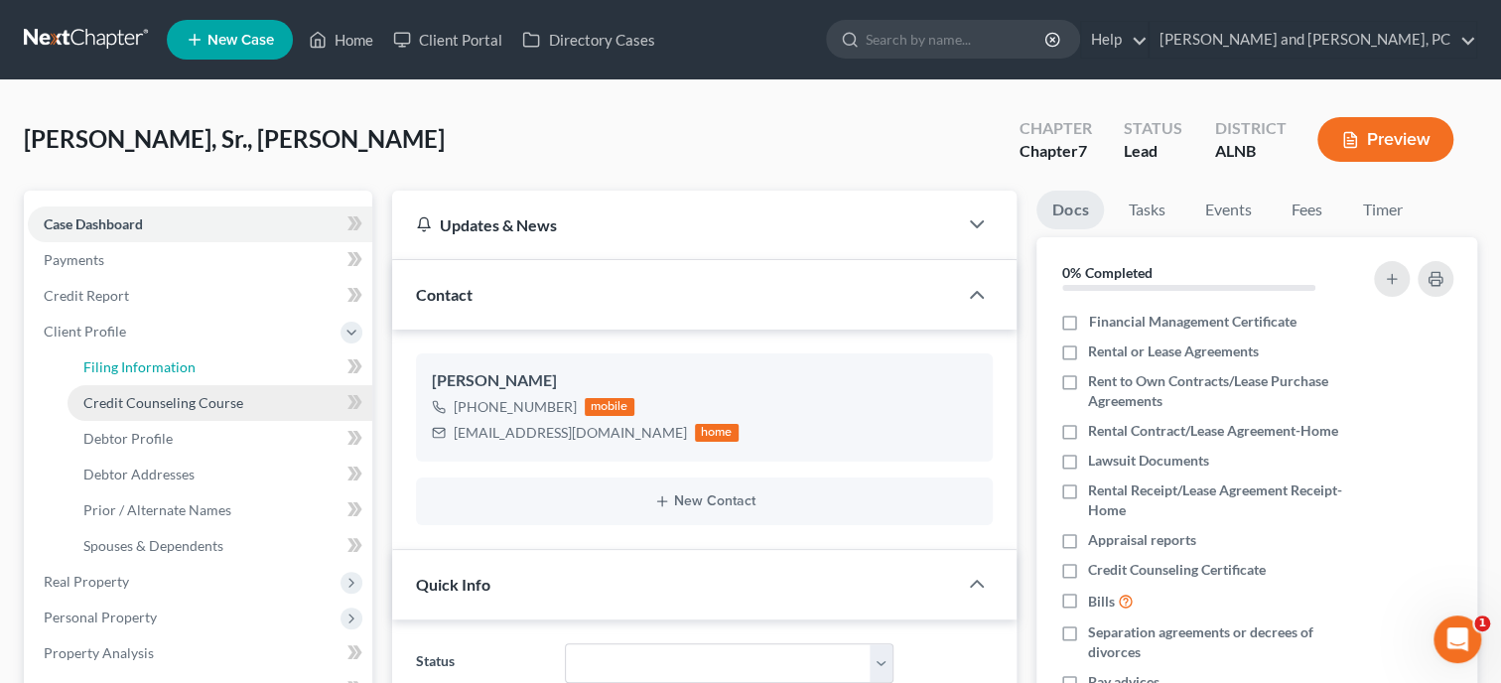
select select "1"
select select "0"
select select "1"
select select "0"
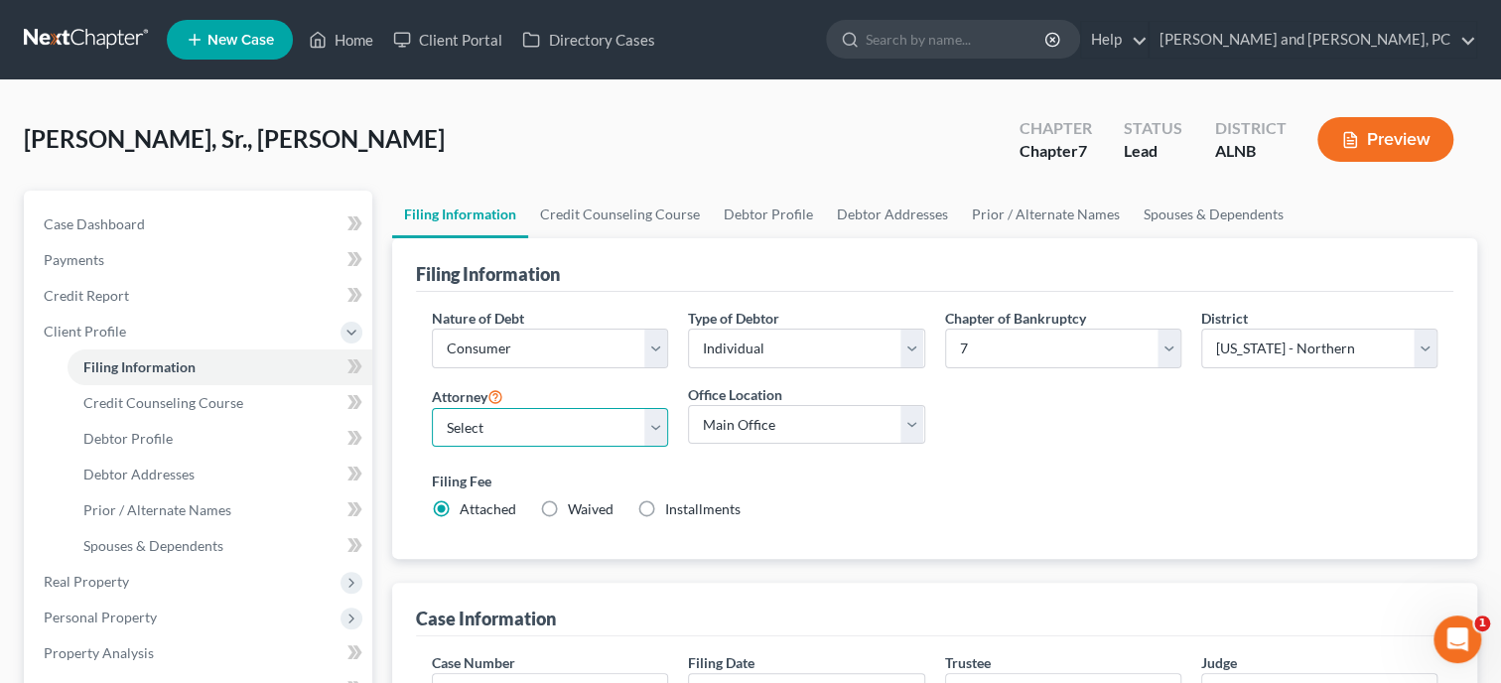
click at [432, 408] on select "Select [PERSON_NAME] - ALNB [PERSON_NAME] - ALNB [PERSON_NAME] - ALMB" at bounding box center [550, 428] width 236 height 40
select select "0"
click option "[PERSON_NAME] - [GEOGRAPHIC_DATA]" at bounding box center [0, 0] width 0 height 0
click at [356, 38] on link "Home" at bounding box center [341, 40] width 84 height 36
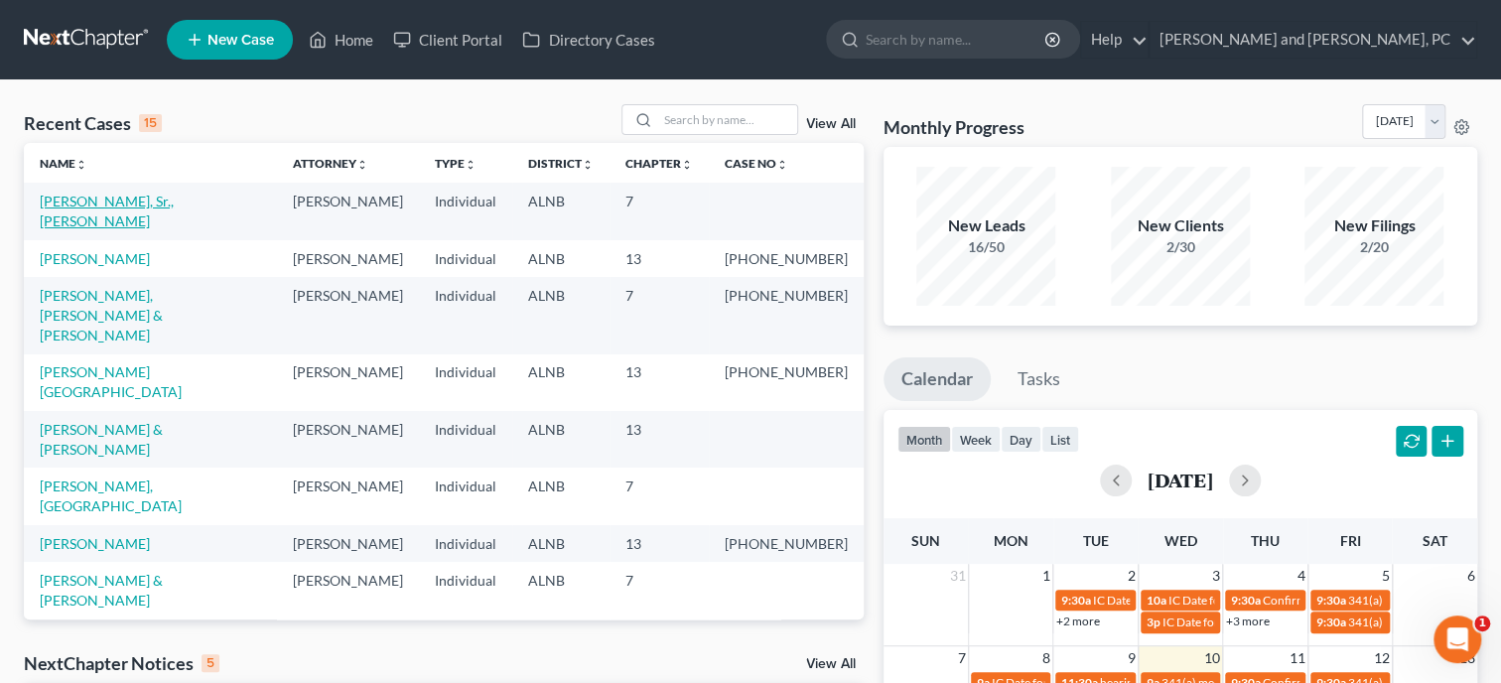
click at [125, 205] on link "[PERSON_NAME], Sr., [PERSON_NAME]" at bounding box center [107, 211] width 134 height 37
select select "4"
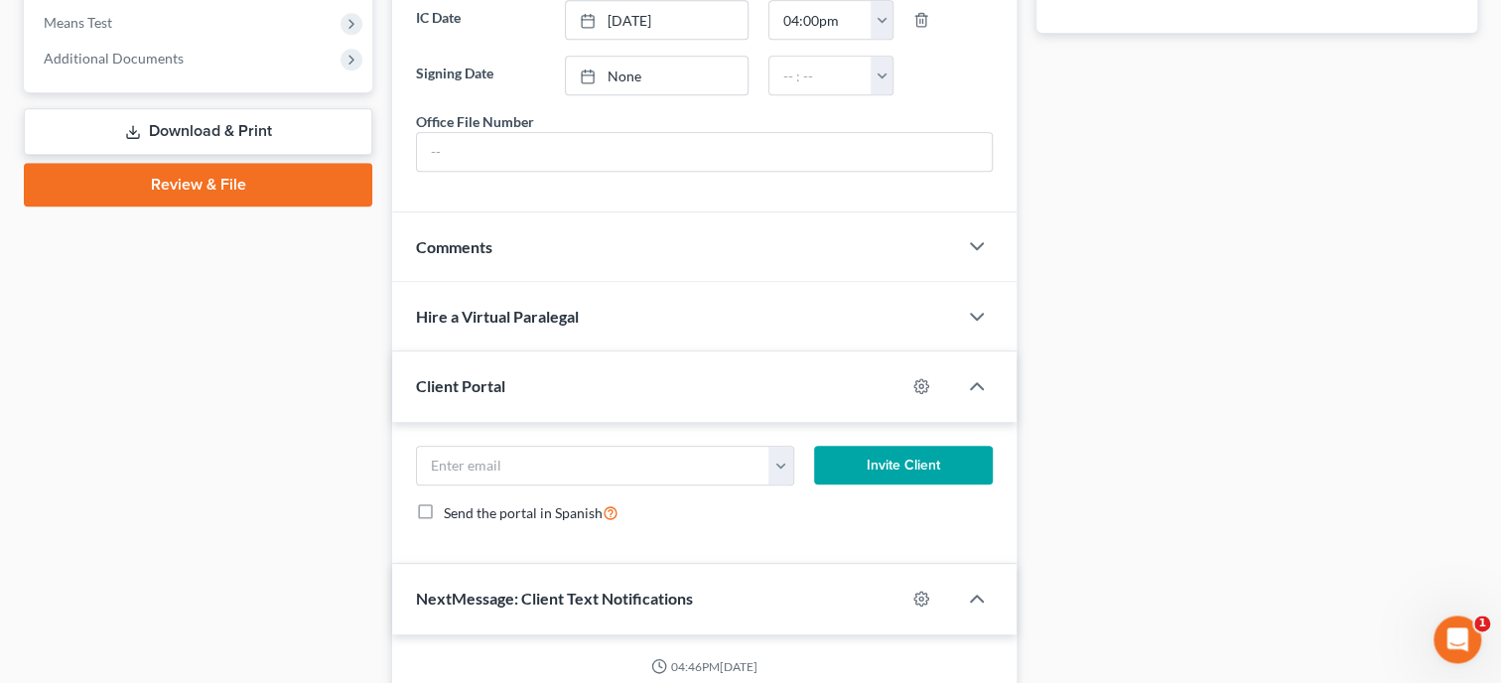
scroll to position [817, 0]
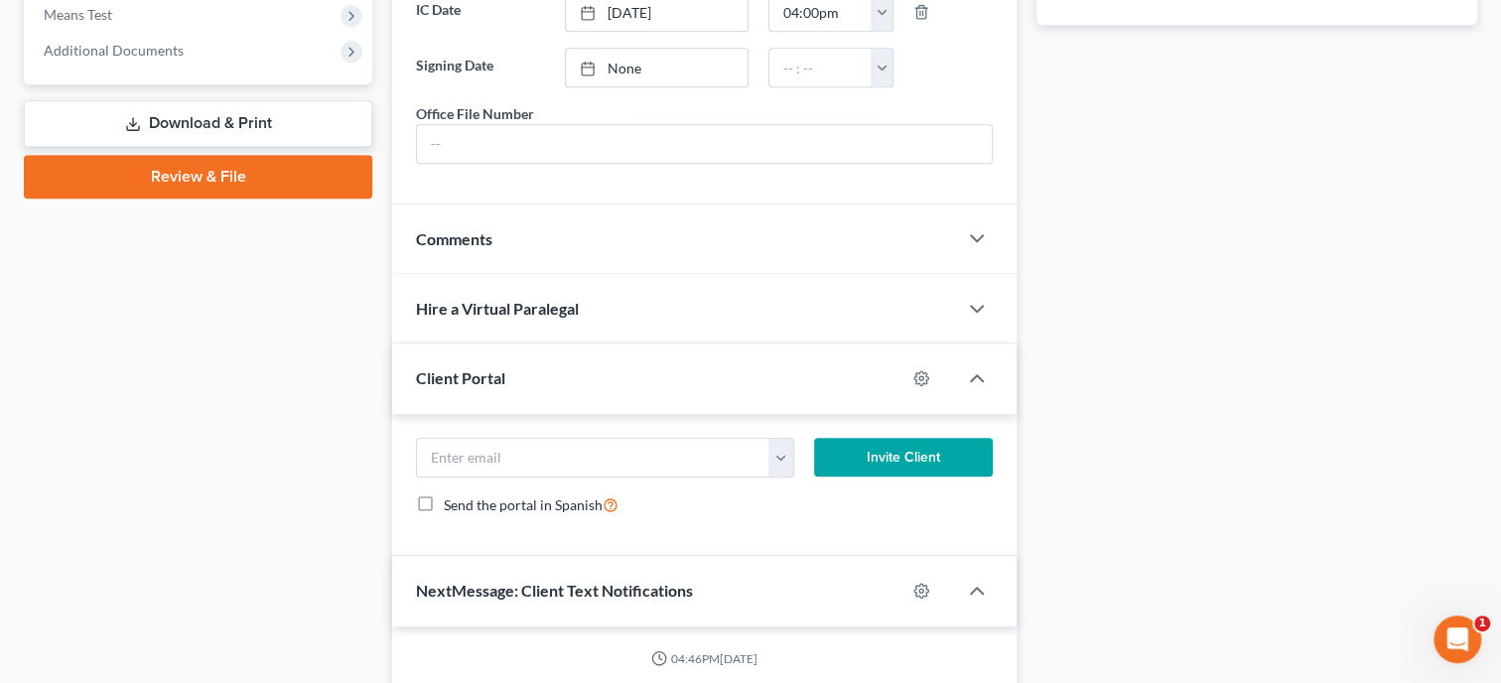
click at [558, 241] on div "Comments" at bounding box center [674, 239] width 565 height 69
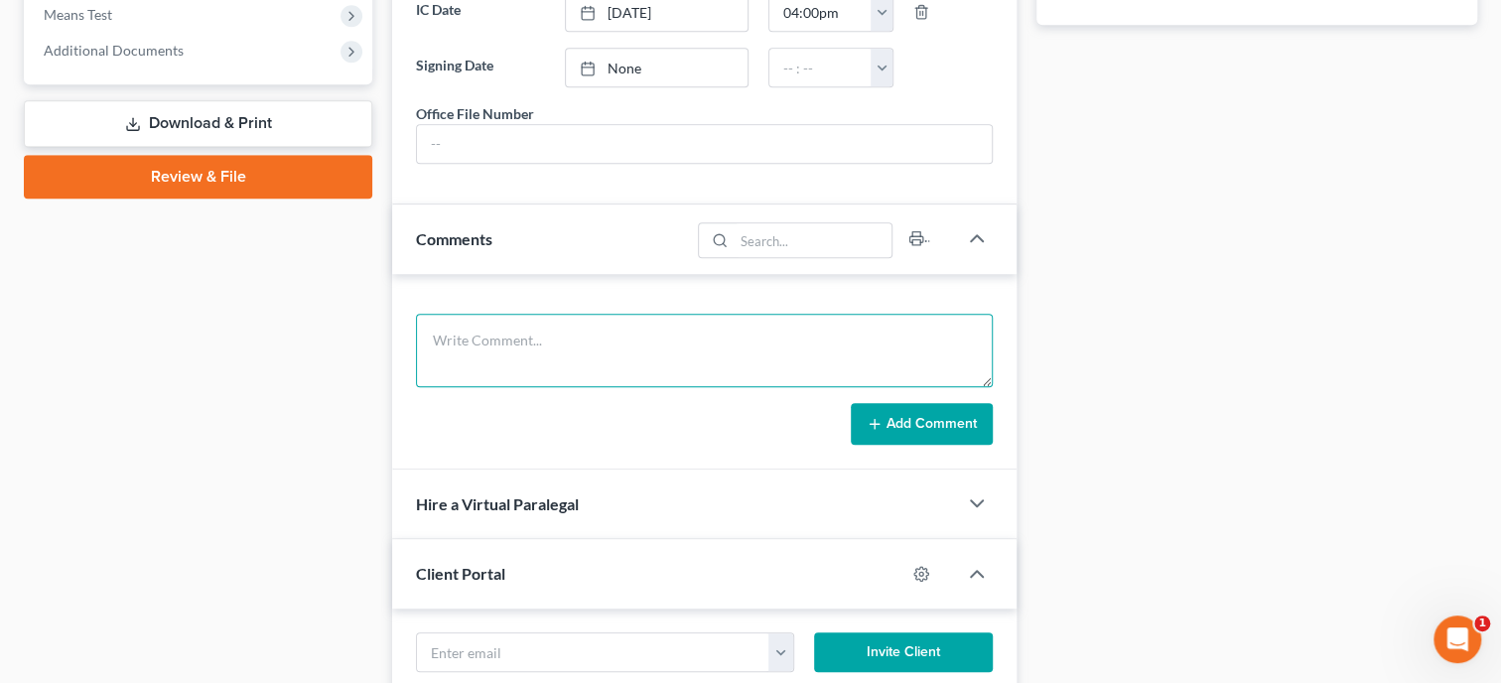
click at [560, 377] on textarea at bounding box center [704, 350] width 577 height 73
type textarea "Filed Answer in Small Claims case LVNV Funding"
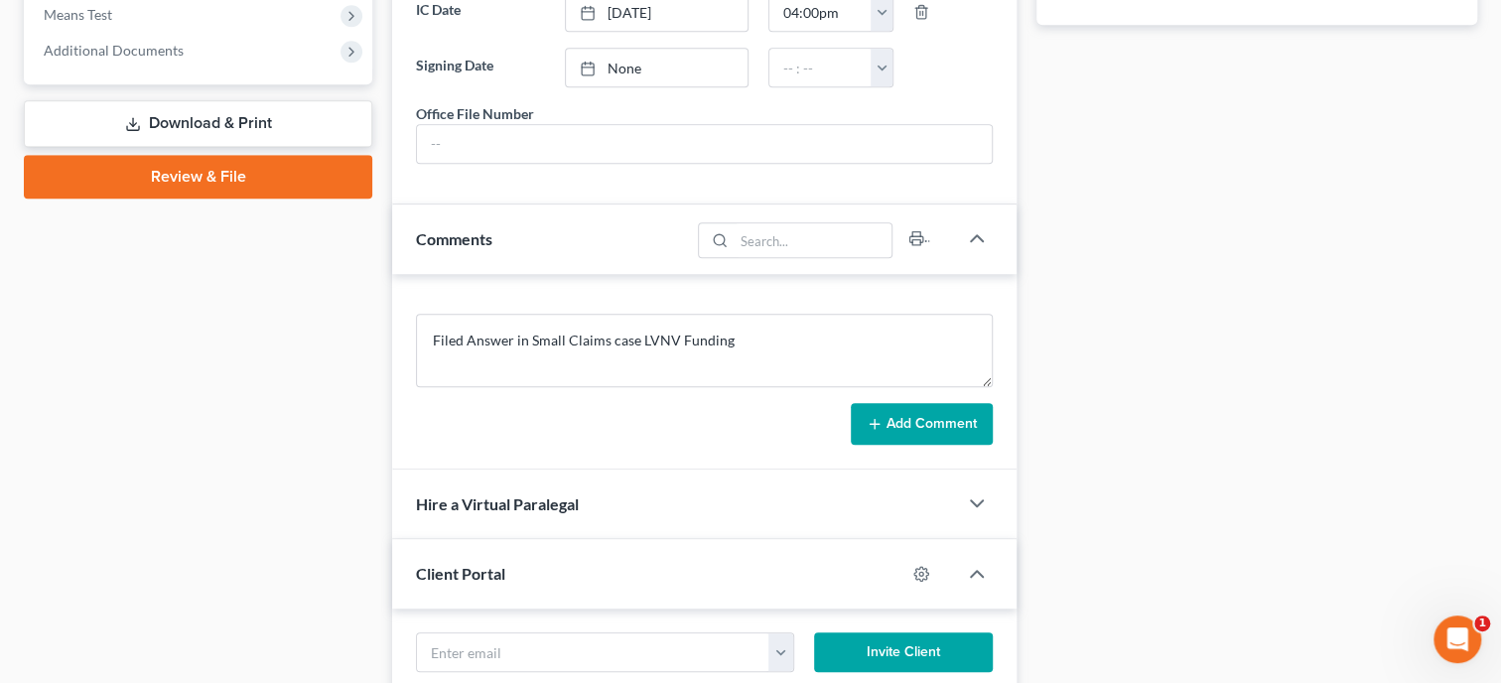
click at [927, 445] on button "Add Comment" at bounding box center [922, 424] width 142 height 42
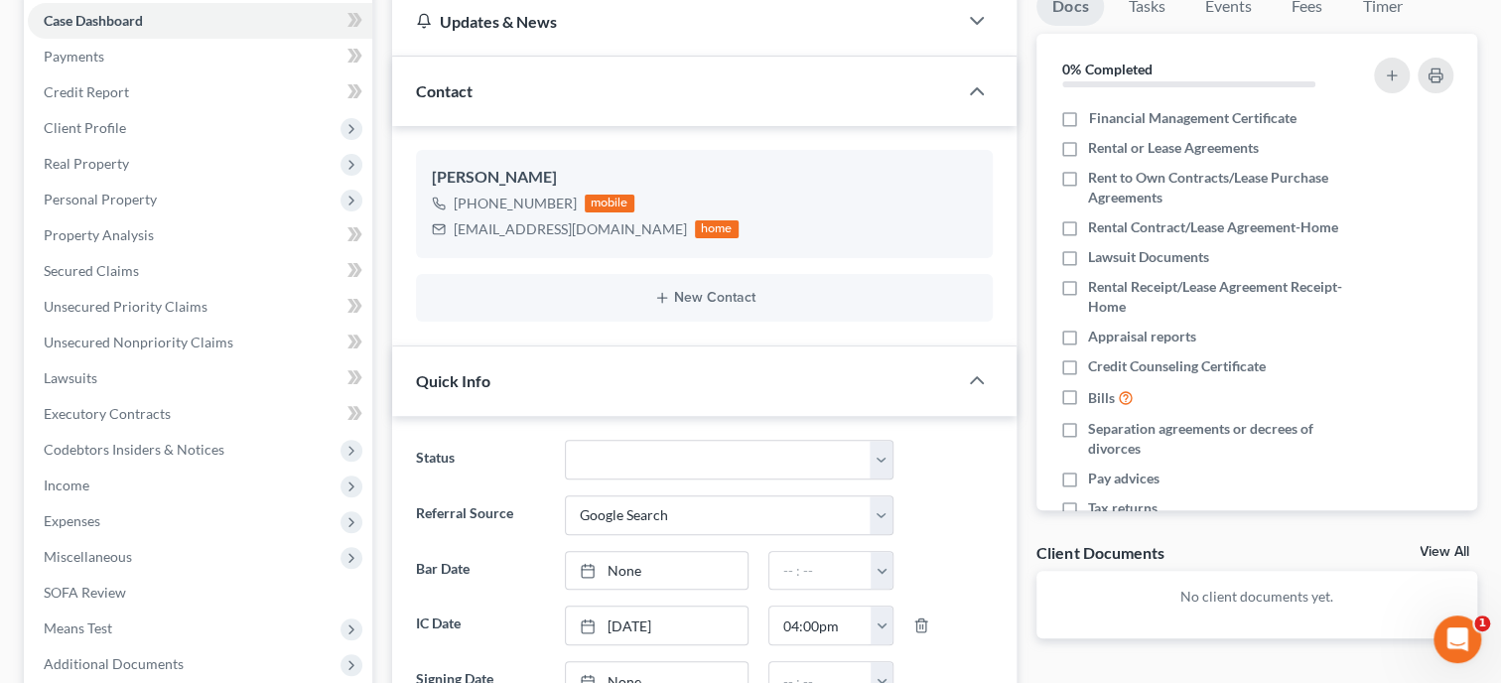
scroll to position [101, 0]
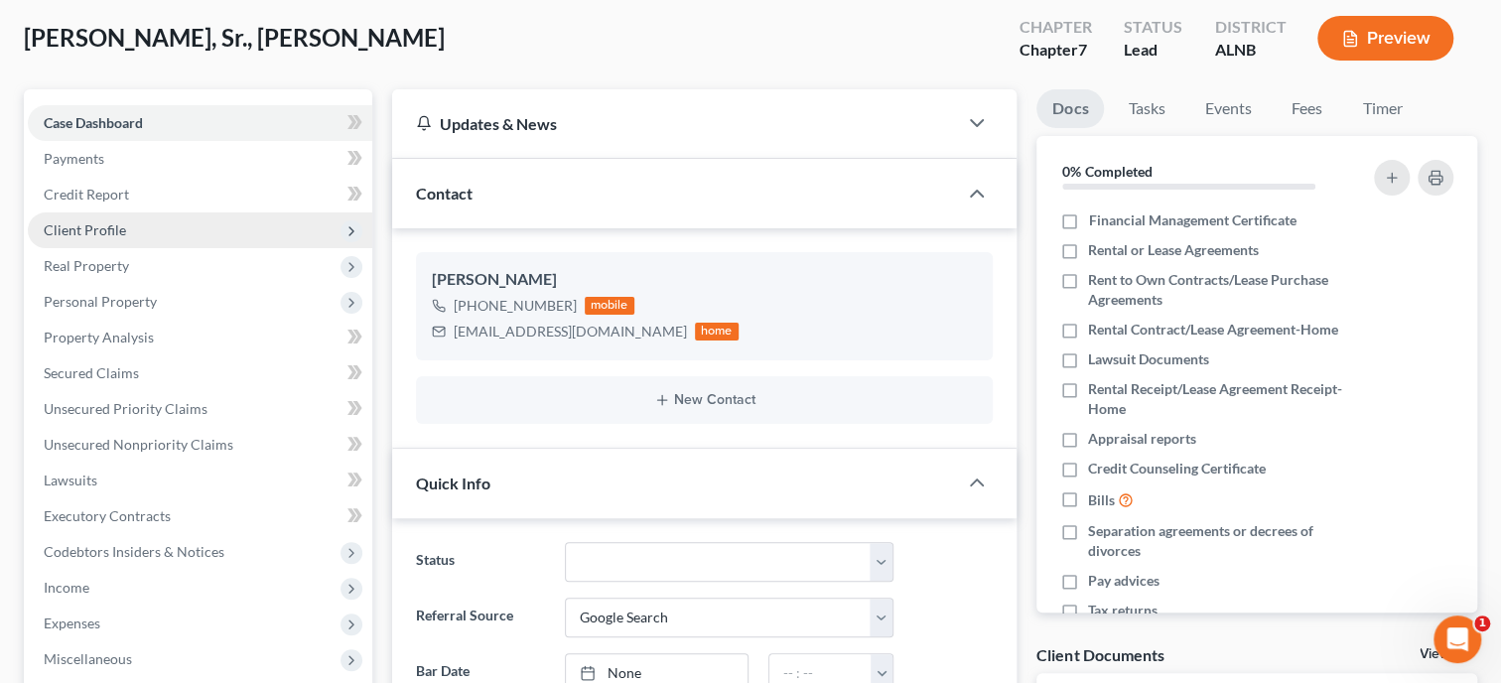
click at [90, 229] on span "Client Profile" at bounding box center [85, 229] width 82 height 17
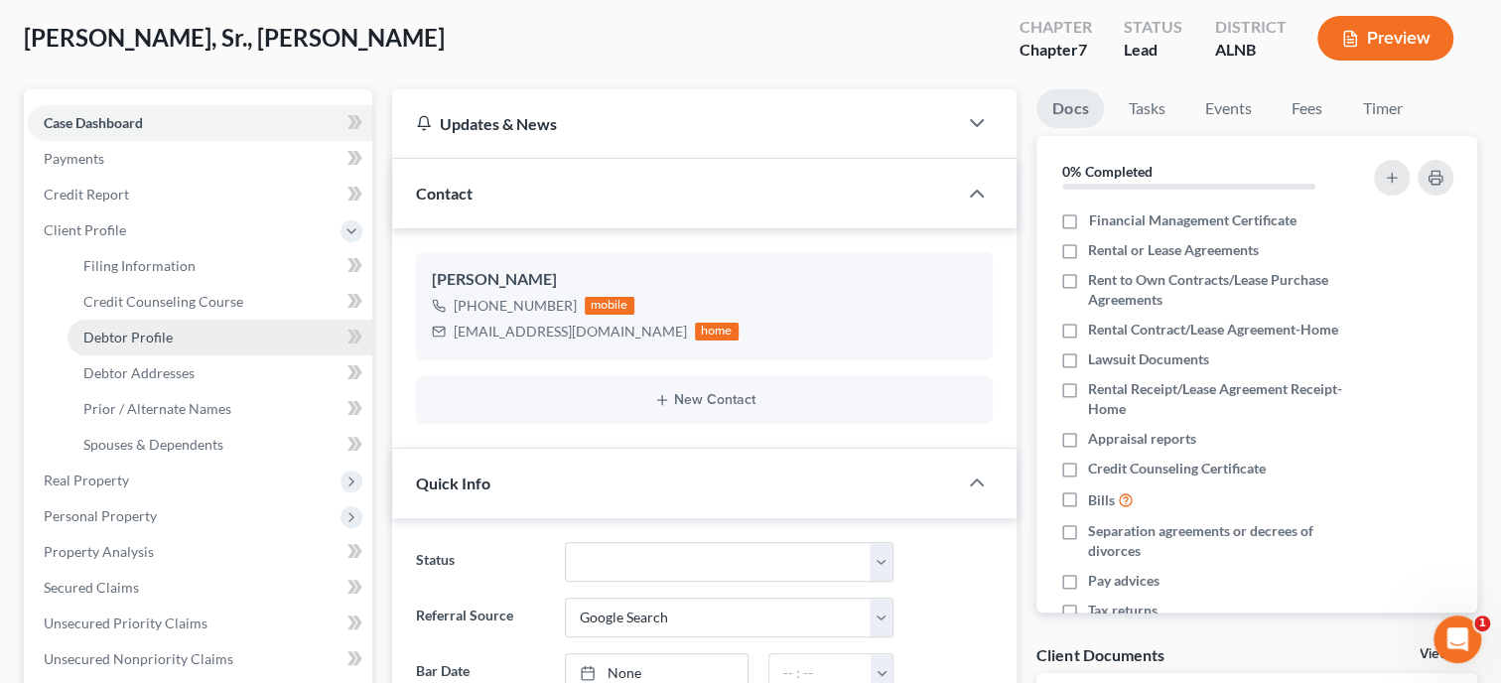
click at [122, 329] on span "Debtor Profile" at bounding box center [127, 337] width 89 height 17
select select "0"
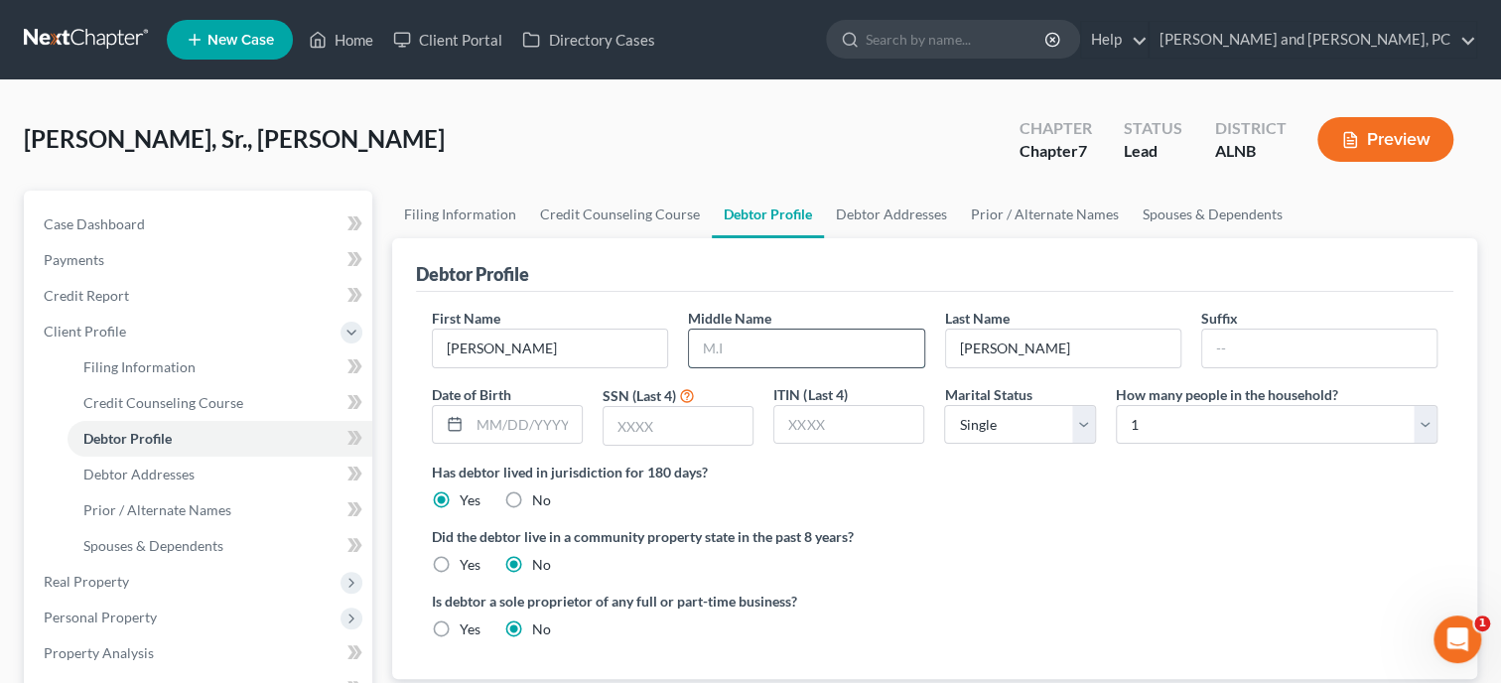
click at [739, 348] on input "text" at bounding box center [806, 349] width 234 height 38
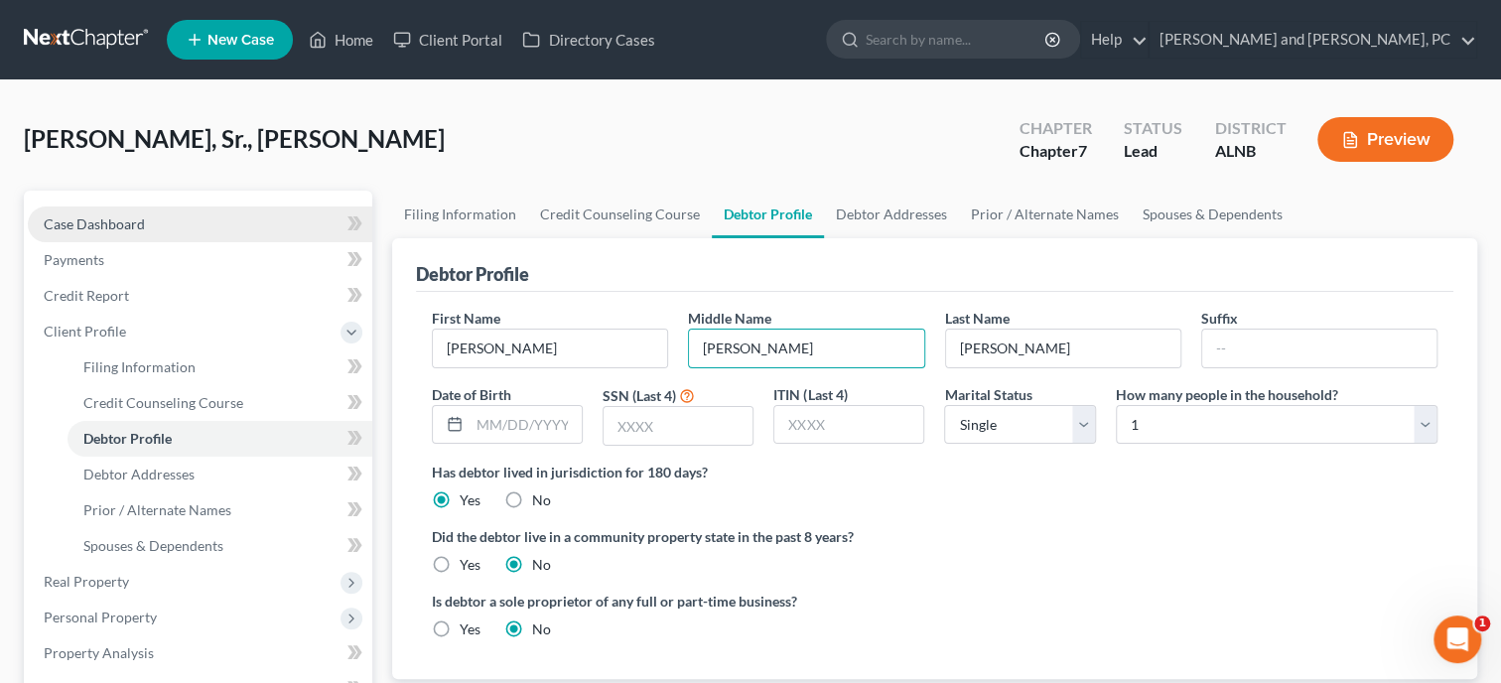
type input "[PERSON_NAME]"
click at [116, 237] on link "Case Dashboard" at bounding box center [200, 225] width 345 height 36
select select "10"
select select "4"
select select "0"
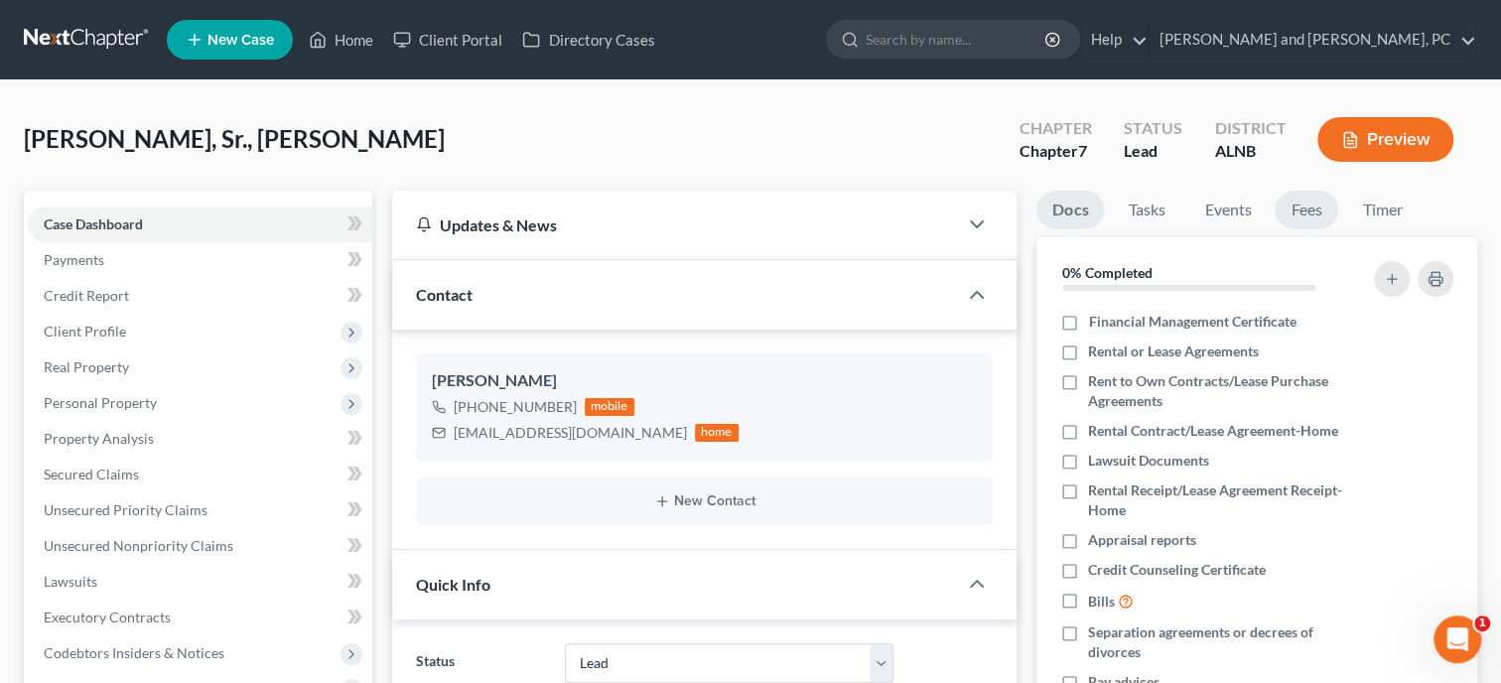
click at [1293, 200] on link "Fees" at bounding box center [1307, 210] width 64 height 39
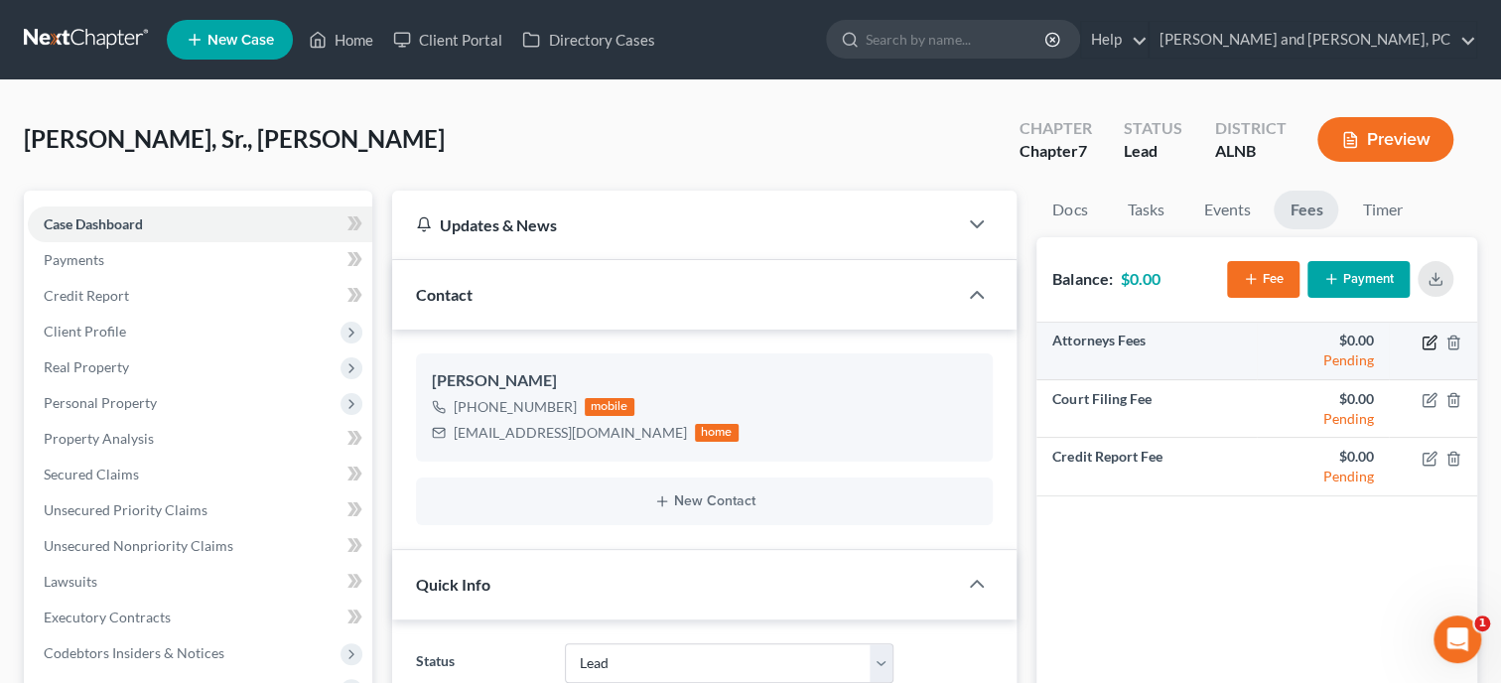
click at [1424, 339] on icon "button" at bounding box center [1430, 343] width 16 height 16
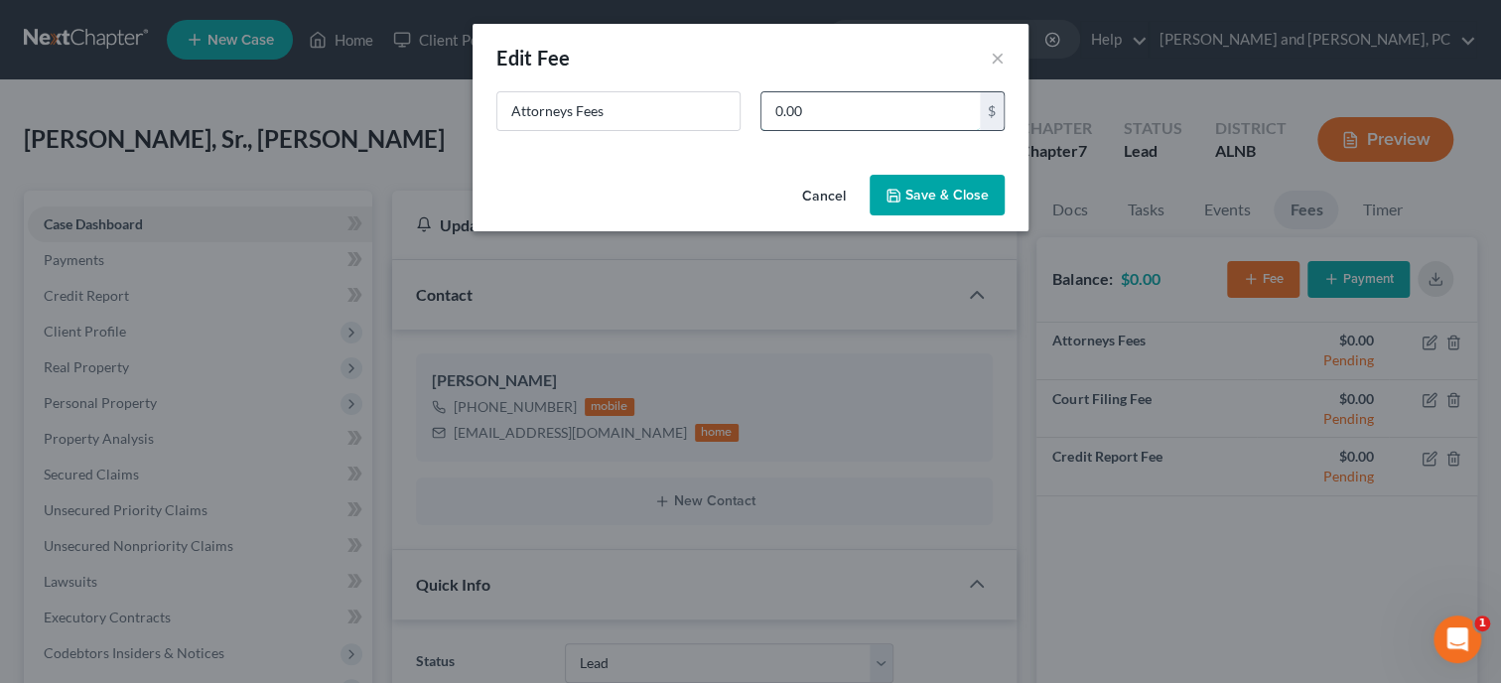
click at [836, 113] on input "0.00" at bounding box center [871, 111] width 218 height 38
type input "1,311.00"
click at [892, 193] on icon "button" at bounding box center [894, 196] width 16 height 16
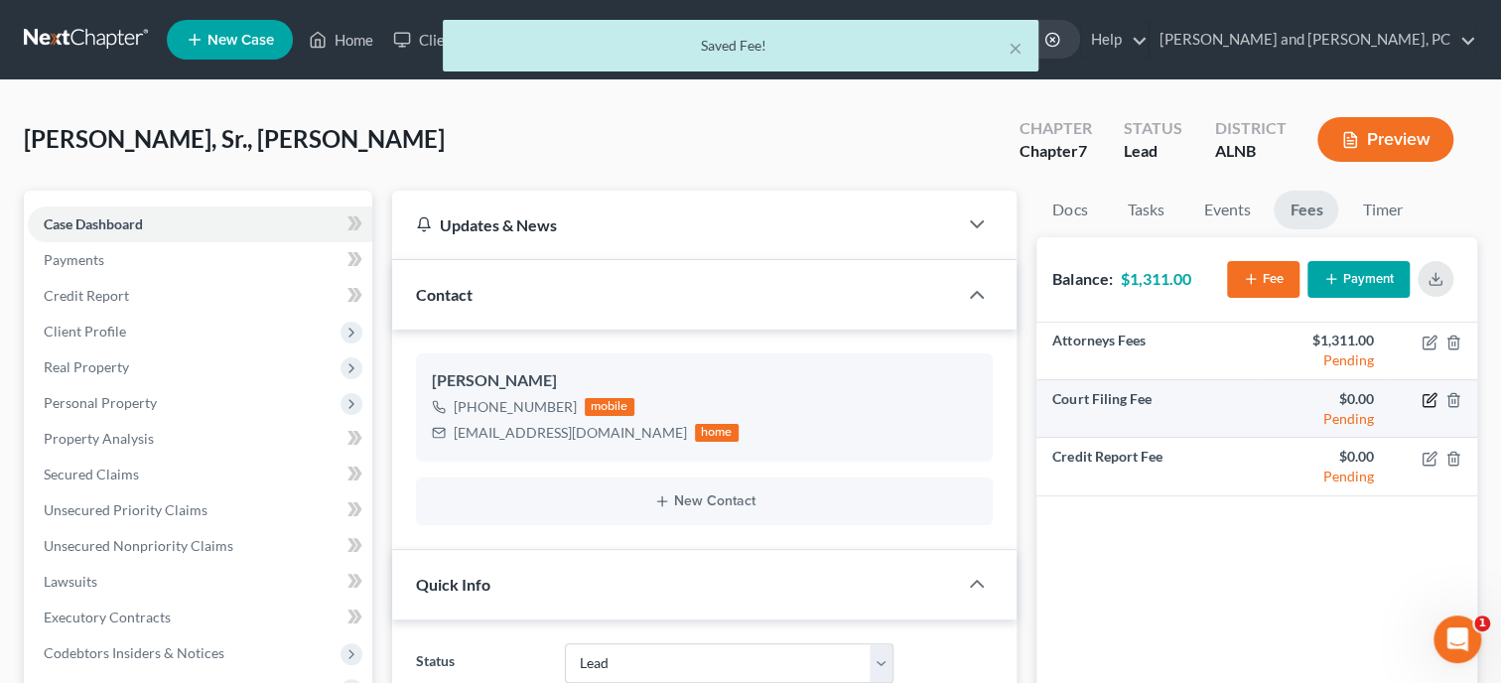
click at [1427, 402] on icon "button" at bounding box center [1430, 400] width 16 height 16
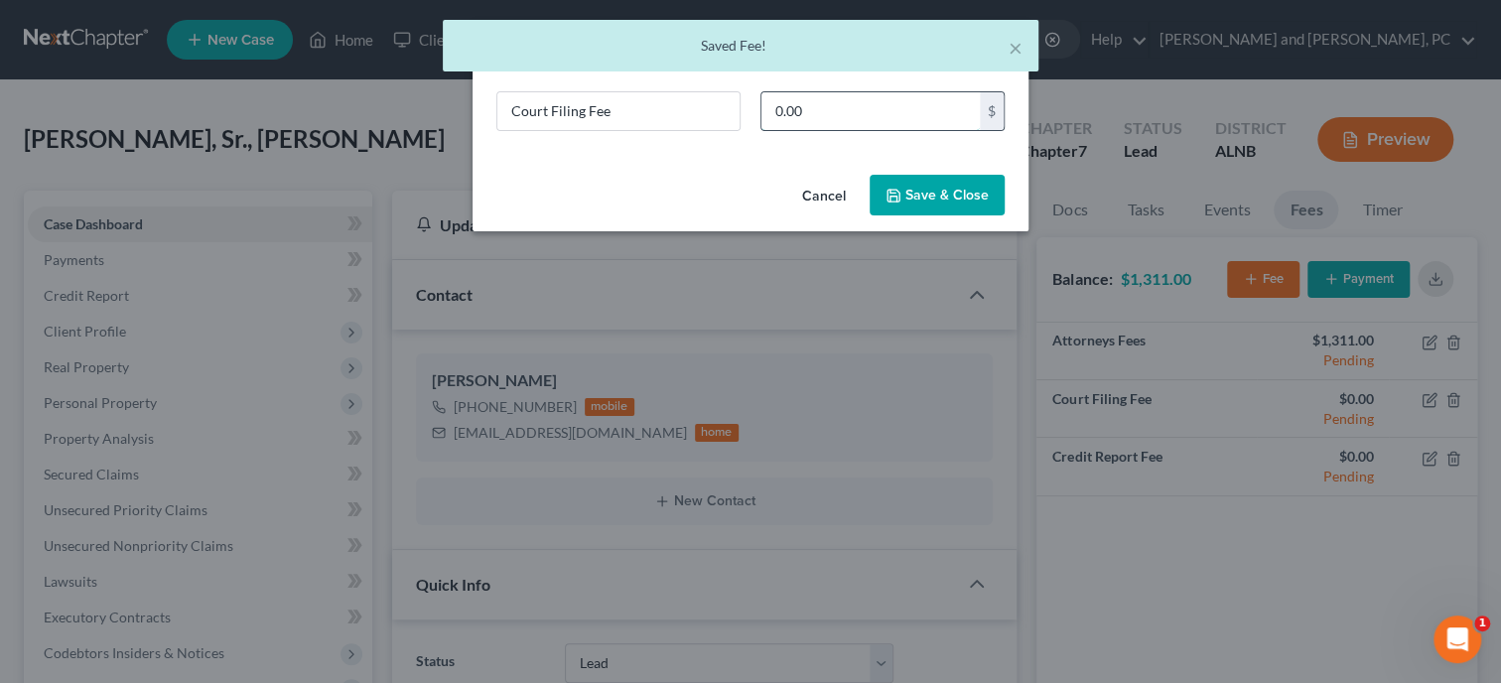
click at [908, 109] on input "0.00" at bounding box center [871, 111] width 218 height 38
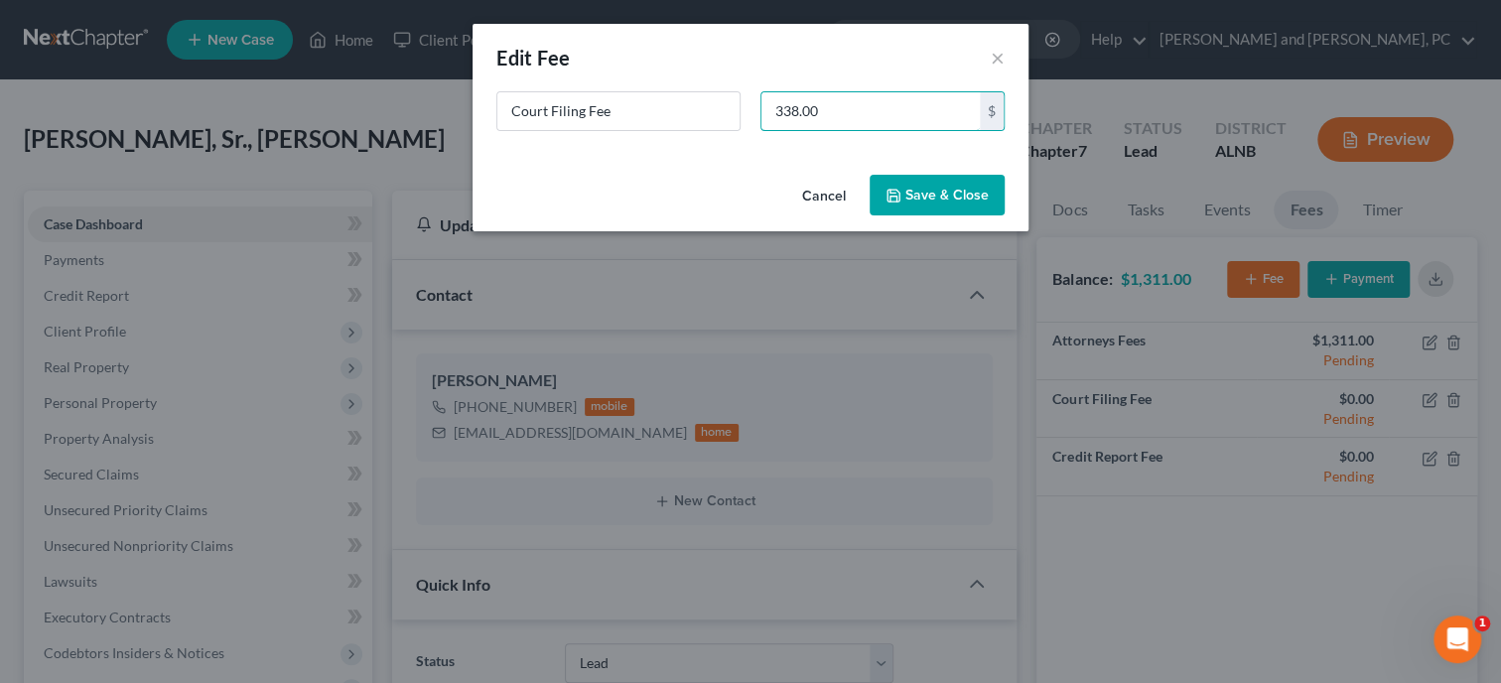
type input "338.00"
click at [971, 198] on button "Save & Close" at bounding box center [937, 196] width 135 height 42
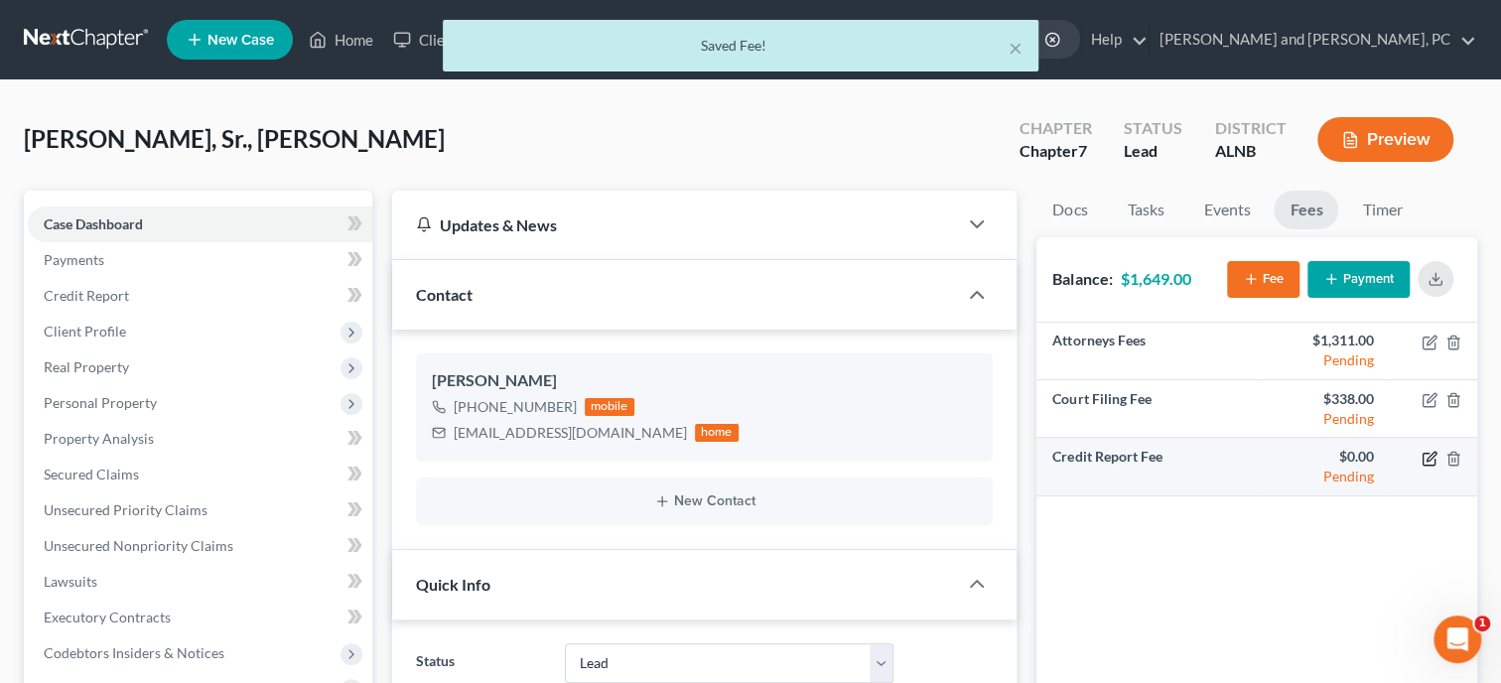
click at [1429, 459] on icon "button" at bounding box center [1431, 456] width 9 height 9
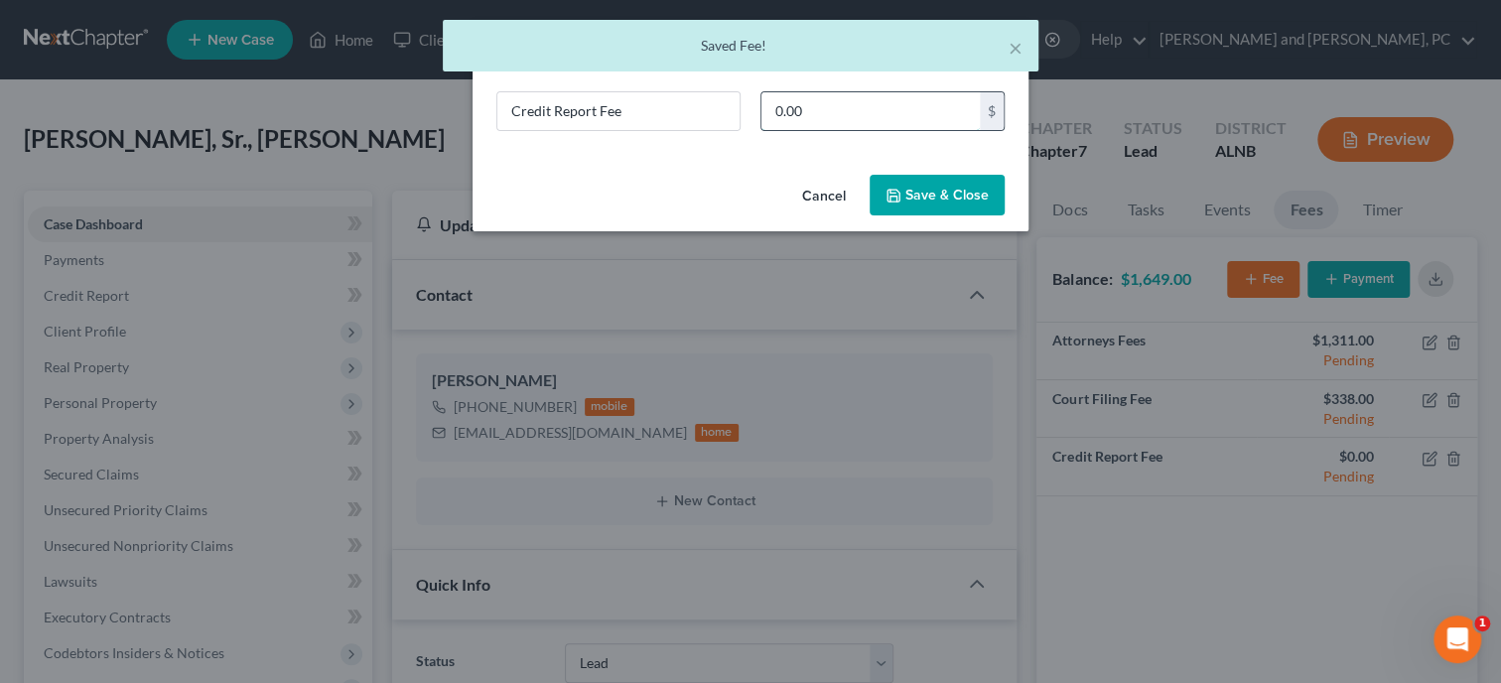
click at [947, 113] on input "0.00" at bounding box center [871, 111] width 218 height 38
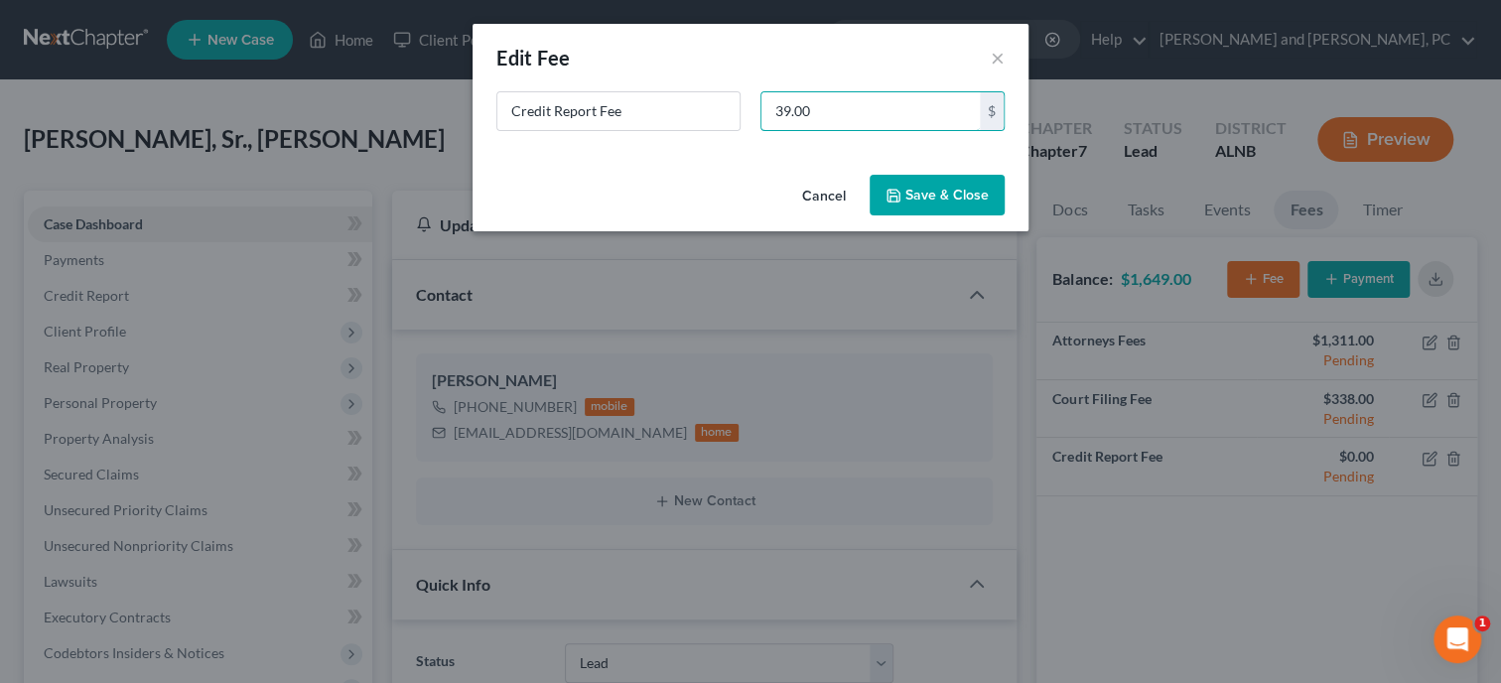
type input "39.00"
click at [975, 199] on button "Save & Close" at bounding box center [937, 196] width 135 height 42
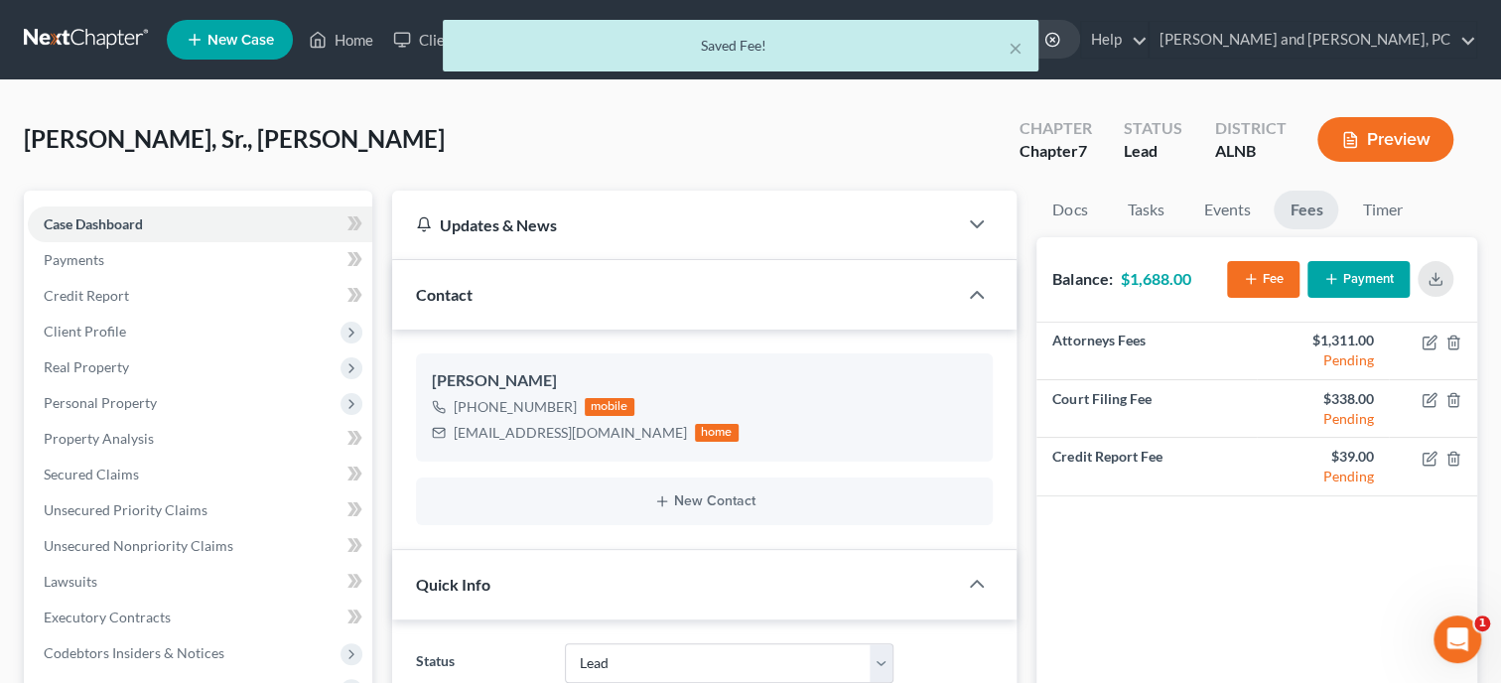
click at [1249, 285] on icon "button" at bounding box center [1251, 279] width 16 height 16
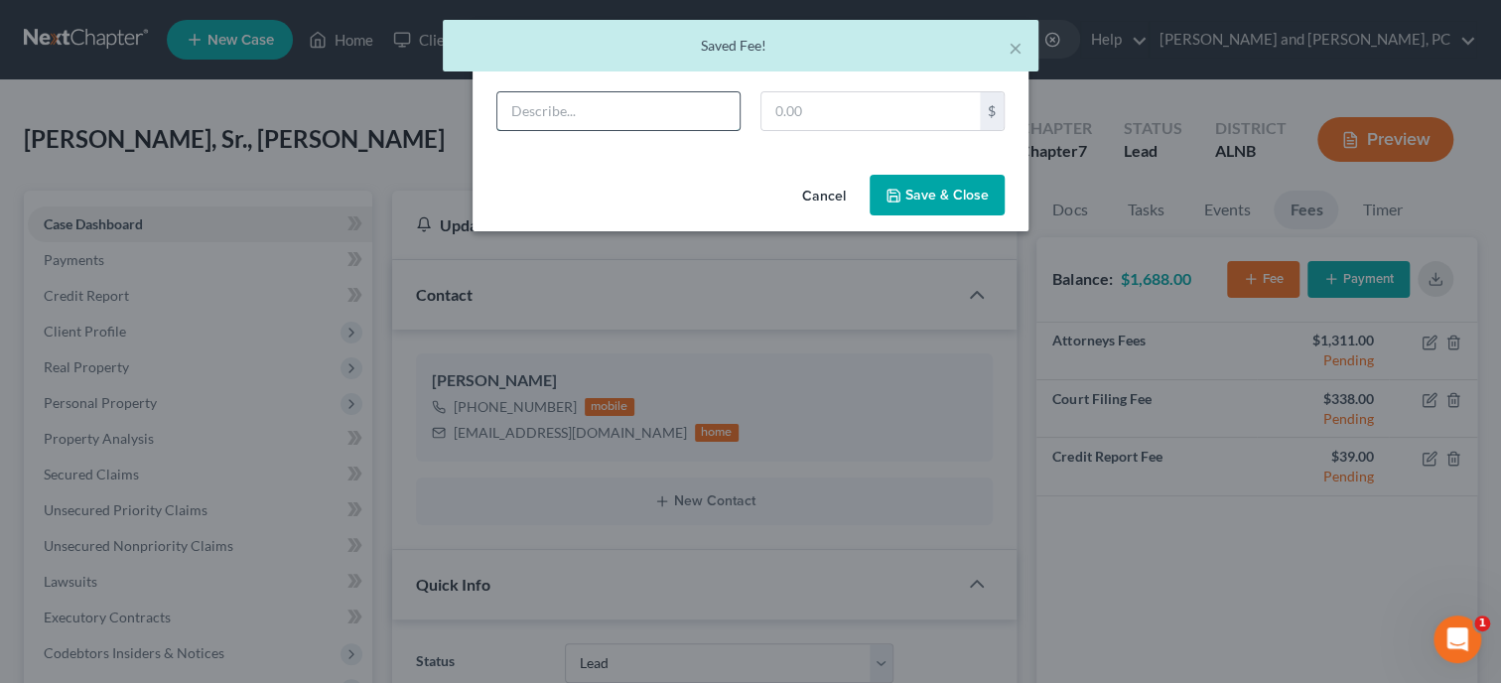
click at [657, 110] on input "text" at bounding box center [618, 111] width 242 height 38
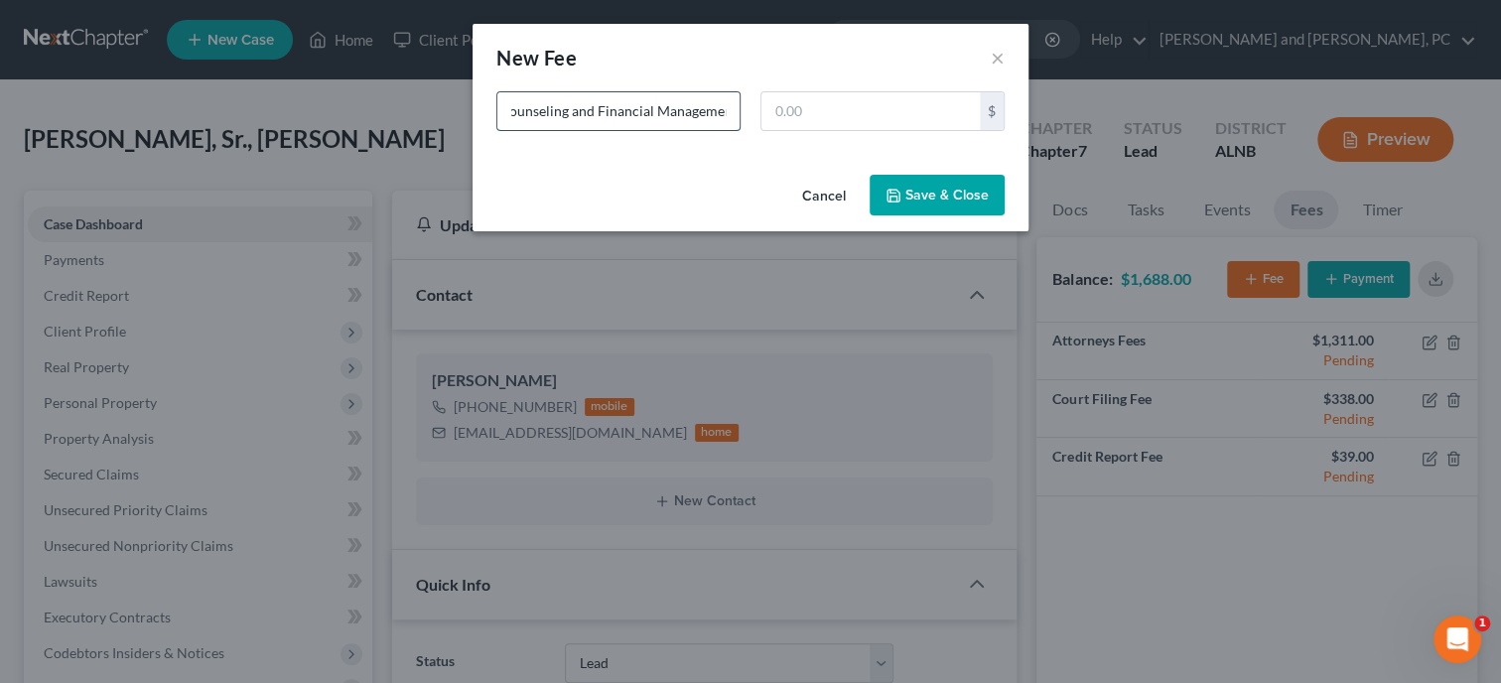
scroll to position [0, 61]
type input "Credit Counseling and Financial Management"
click at [792, 116] on input "text" at bounding box center [871, 111] width 218 height 38
type input "50.00"
click at [889, 196] on icon "button" at bounding box center [894, 196] width 12 height 12
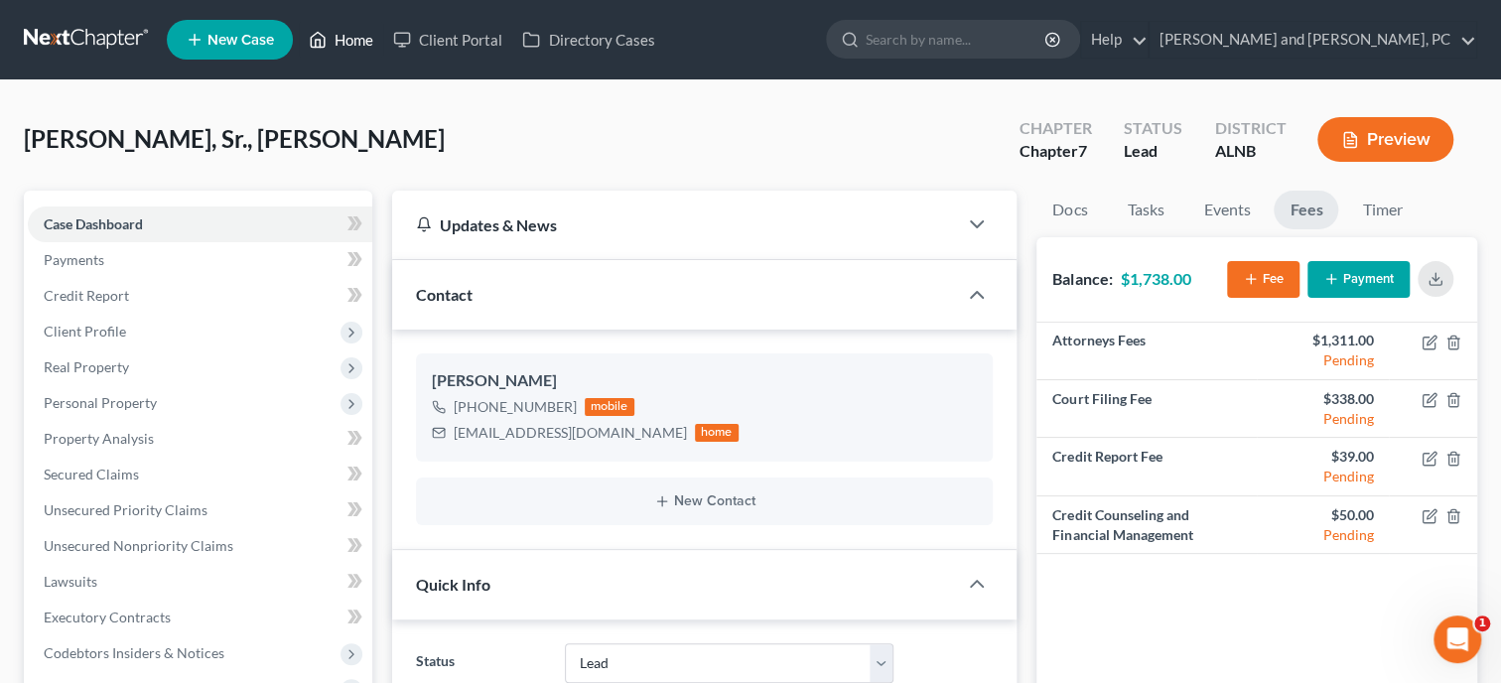
click at [348, 43] on link "Home" at bounding box center [341, 40] width 84 height 36
